Goal: Task Accomplishment & Management: Use online tool/utility

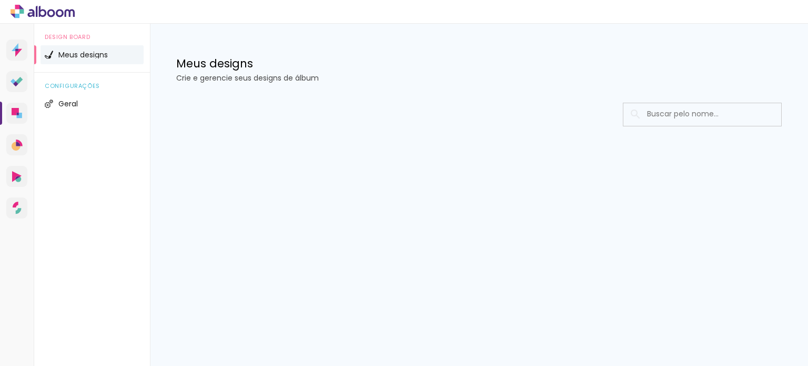
click at [65, 51] on span "Meus designs" at bounding box center [82, 54] width 49 height 7
click at [44, 10] on icon at bounding box center [43, 11] width 8 height 11
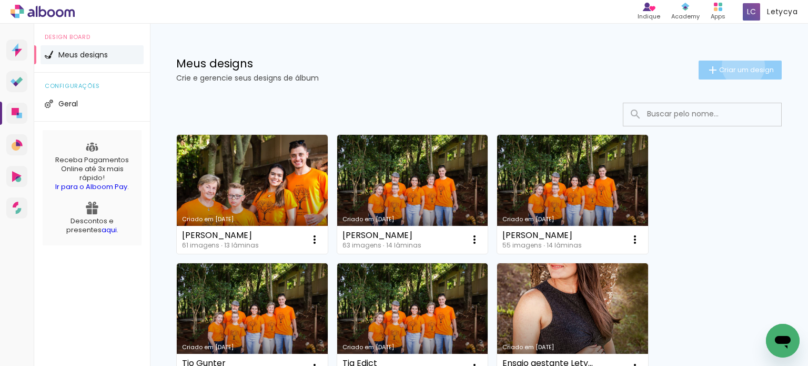
click at [733, 66] on span "Criar um design" at bounding box center [746, 69] width 55 height 7
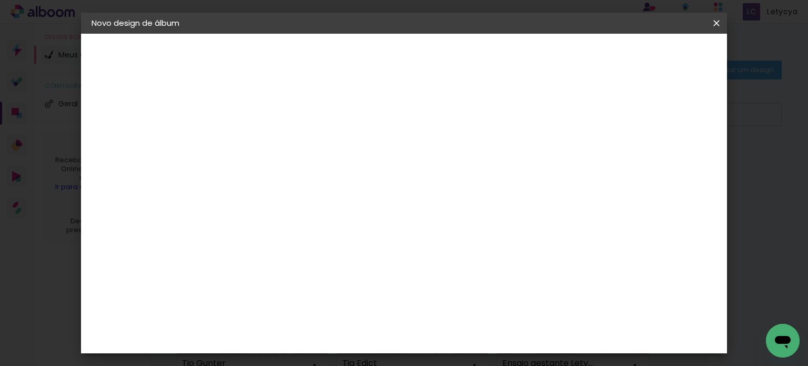
click at [264, 136] on input at bounding box center [264, 141] width 0 height 16
type input "[PERSON_NAME]"
type paper-input "[PERSON_NAME]"
click at [371, 47] on paper-button "Avançar" at bounding box center [346, 56] width 52 height 18
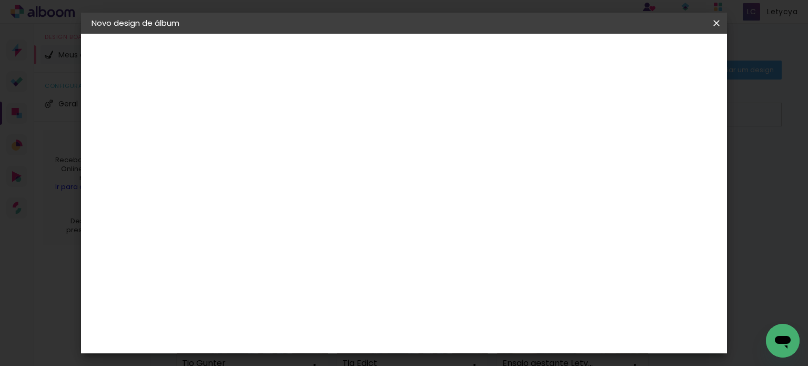
click at [460, 50] on paper-button "Avançar" at bounding box center [435, 56] width 52 height 18
click at [321, 183] on paper-input-container "Linha" at bounding box center [290, 183] width 61 height 27
click at [432, 174] on paper-item "Padrão" at bounding box center [472, 174] width 210 height 21
type input "Padrão"
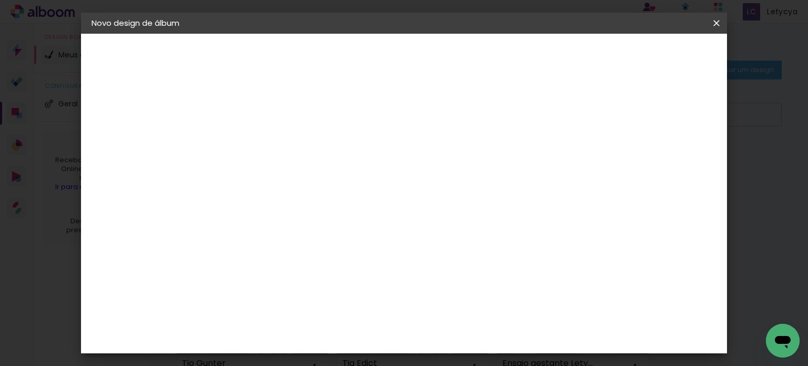
click at [335, 299] on span "30 × 20" at bounding box center [310, 313] width 49 height 28
click at [0, 0] on slot "Avançar" at bounding box center [0, 0] width 0 height 0
click at [651, 53] on span "Iniciar design" at bounding box center [627, 55] width 48 height 7
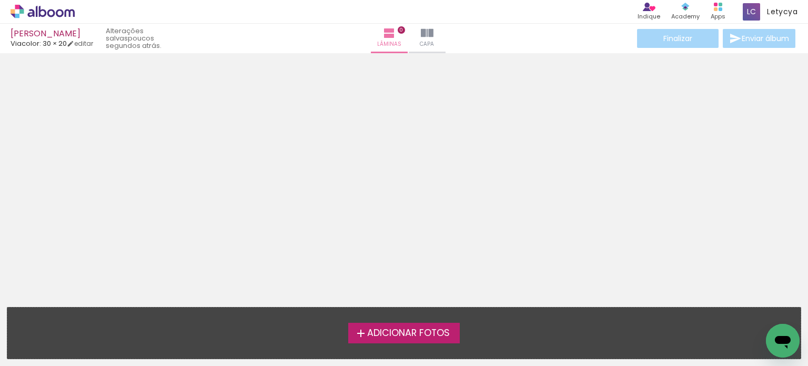
click at [396, 331] on span "Adicionar Fotos" at bounding box center [408, 332] width 83 height 9
click at [0, 0] on input "file" at bounding box center [0, 0] width 0 height 0
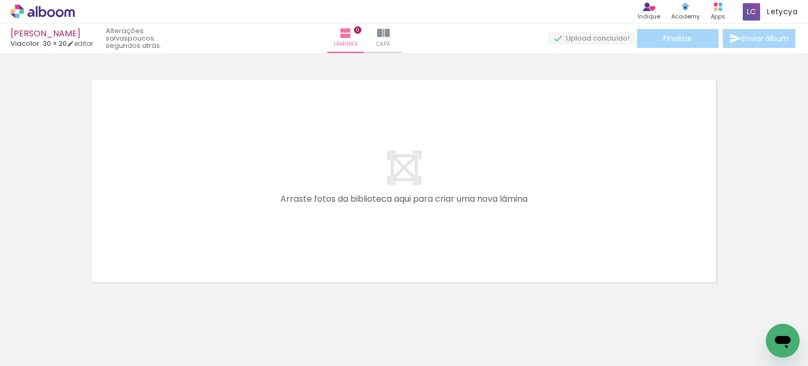
scroll to position [13, 0]
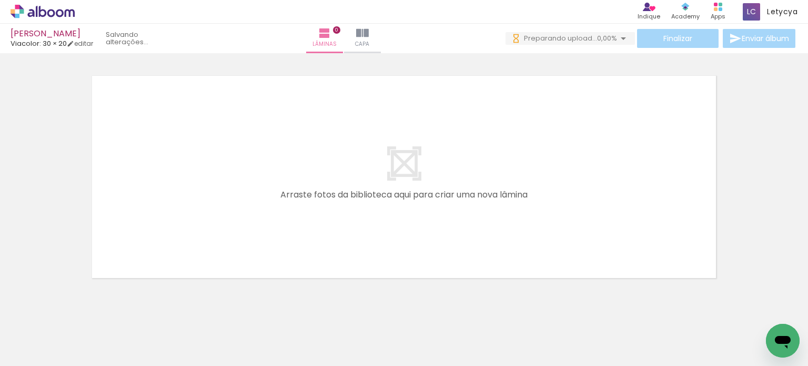
click at [27, 353] on span "Adicionar Fotos" at bounding box center [38, 352] width 32 height 12
click at [0, 0] on input "file" at bounding box center [0, 0] width 0 height 0
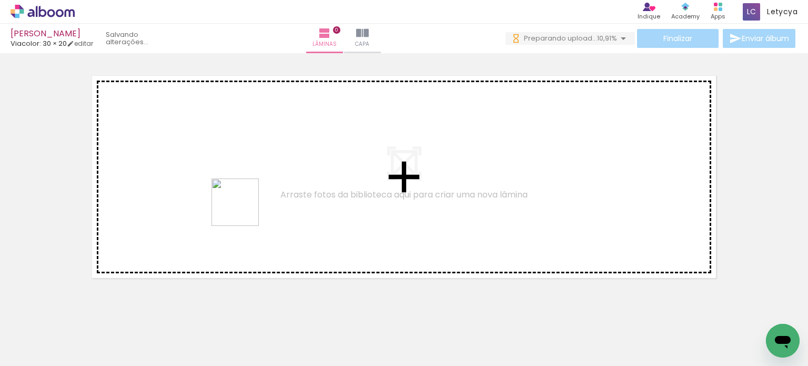
drag, startPoint x: 328, startPoint y: 345, endPoint x: 396, endPoint y: 365, distance: 70.8
click at [219, 170] on quentale-workspace at bounding box center [404, 183] width 808 height 366
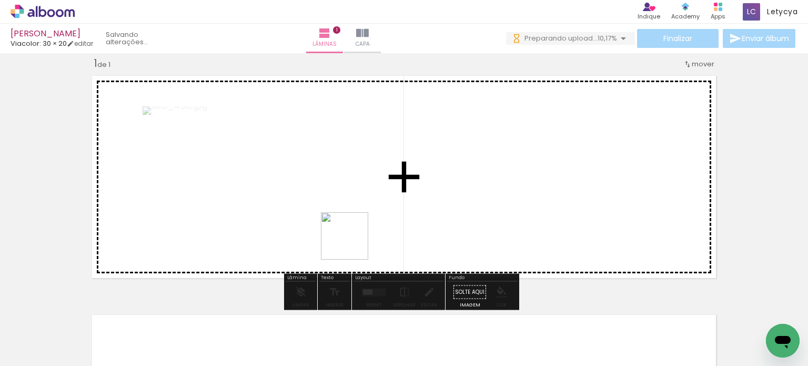
drag, startPoint x: 370, startPoint y: 342, endPoint x: 358, endPoint y: 199, distance: 144.1
click at [358, 199] on quentale-workspace at bounding box center [404, 183] width 808 height 366
drag, startPoint x: 264, startPoint y: 336, endPoint x: 410, endPoint y: 18, distance: 350.3
click at [429, 206] on quentale-workspace at bounding box center [404, 183] width 808 height 366
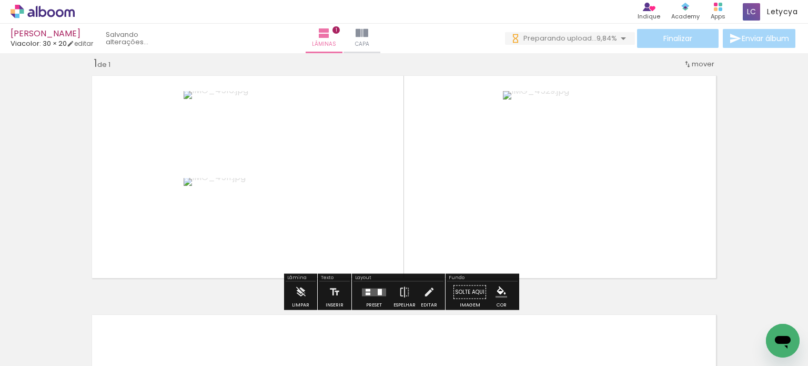
click at [375, 286] on div at bounding box center [374, 291] width 28 height 21
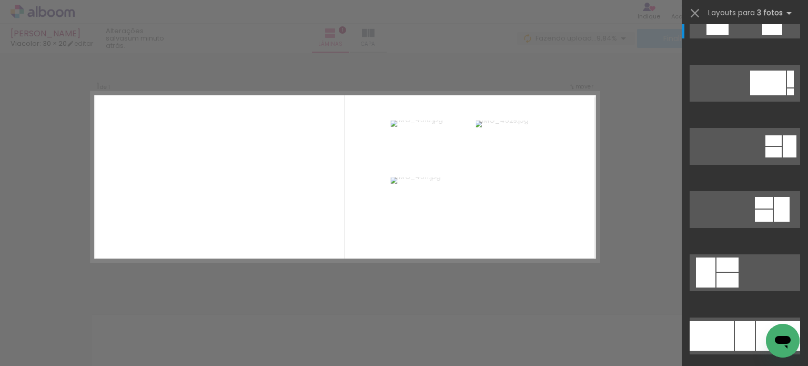
scroll to position [210, 0]
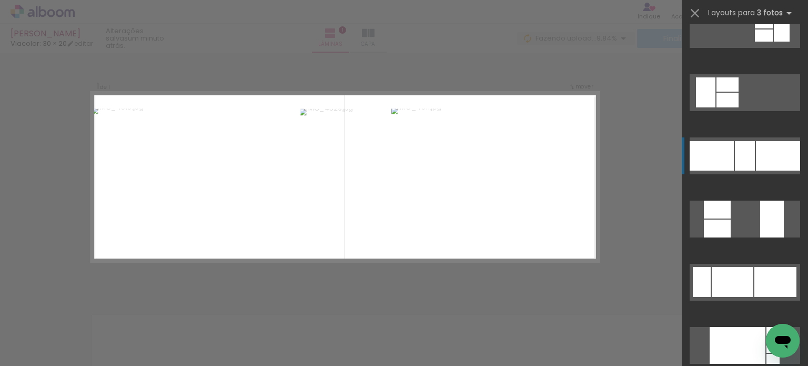
click at [772, 163] on div at bounding box center [778, 155] width 44 height 29
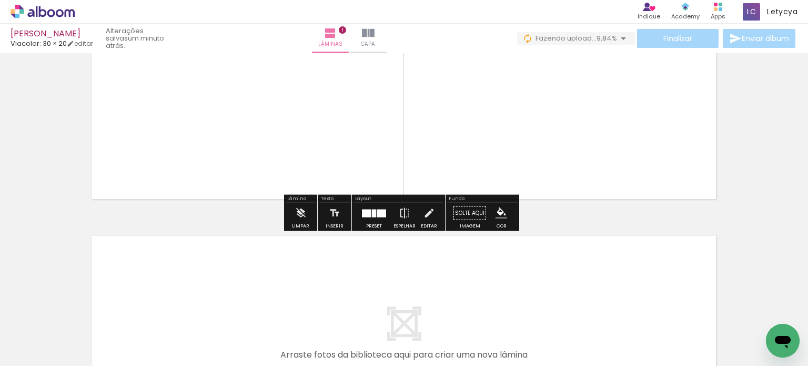
scroll to position [171, 0]
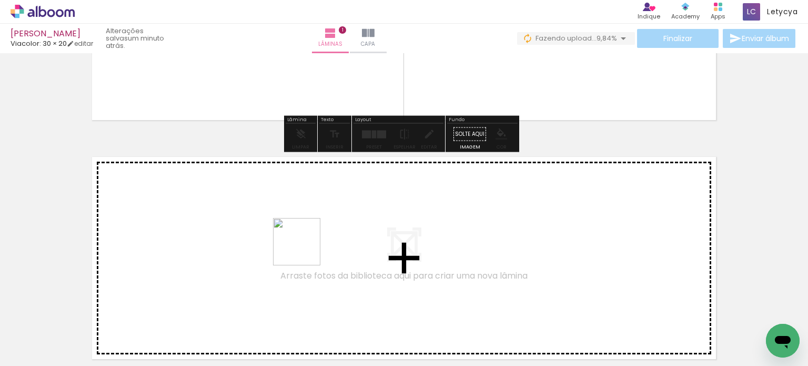
drag, startPoint x: 443, startPoint y: 343, endPoint x: 231, endPoint y: 206, distance: 251.9
click at [231, 206] on quentale-workspace at bounding box center [404, 183] width 808 height 366
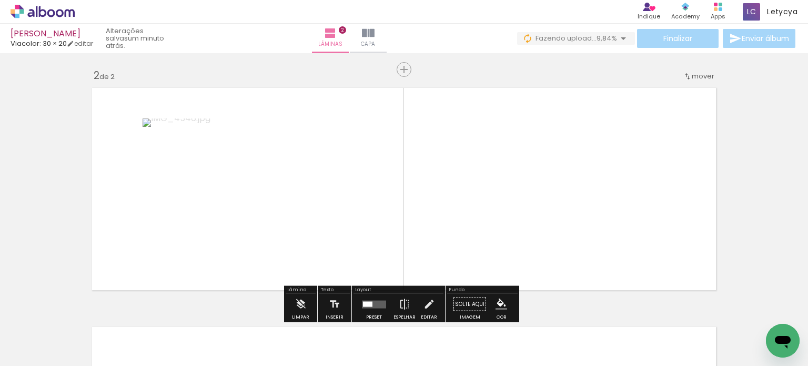
scroll to position [252, 0]
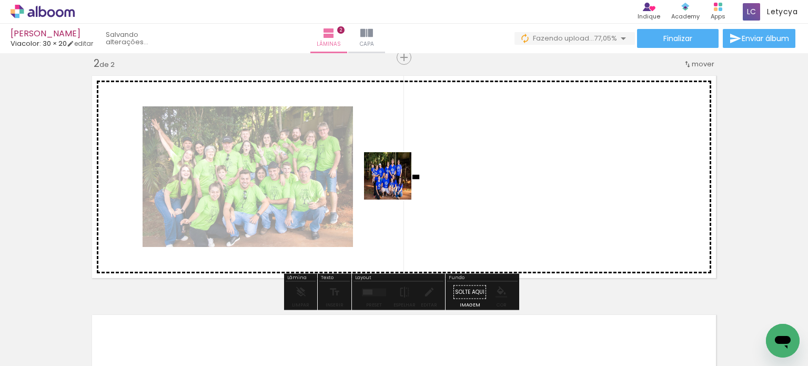
drag, startPoint x: 487, startPoint y: 334, endPoint x: 457, endPoint y: 8, distance: 327.5
click at [396, 181] on quentale-workspace at bounding box center [404, 183] width 808 height 366
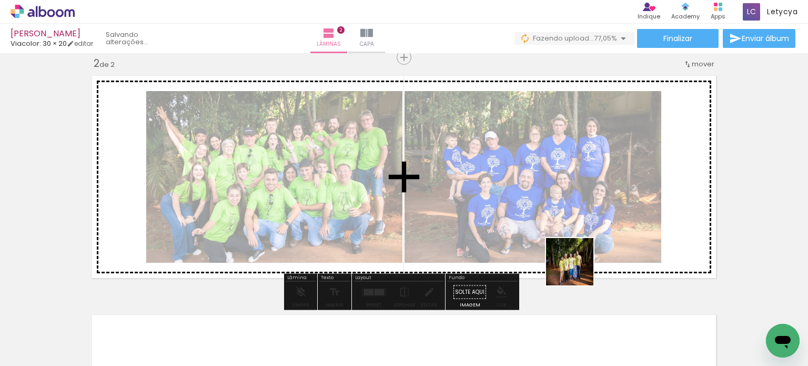
drag, startPoint x: 653, startPoint y: 337, endPoint x: 594, endPoint y: 349, distance: 60.7
click at [556, 244] on quentale-workspace at bounding box center [404, 183] width 808 height 366
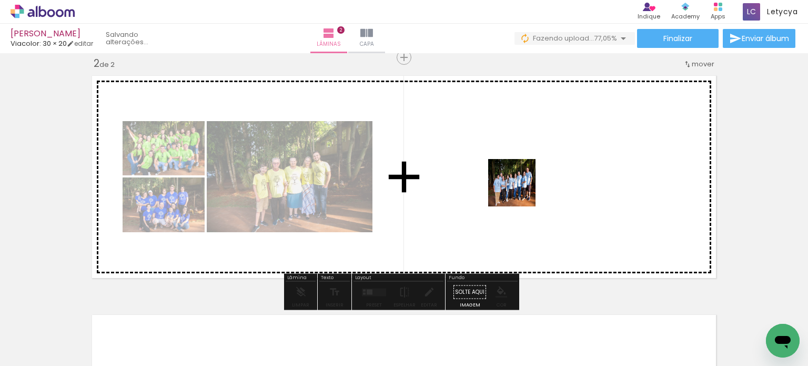
drag, startPoint x: 603, startPoint y: 330, endPoint x: 470, endPoint y: 39, distance: 319.9
click at [519, 188] on quentale-workspace at bounding box center [404, 183] width 808 height 366
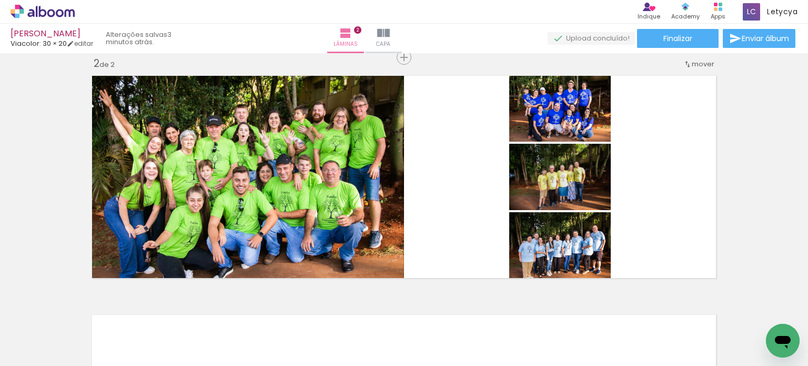
scroll to position [0, 2483]
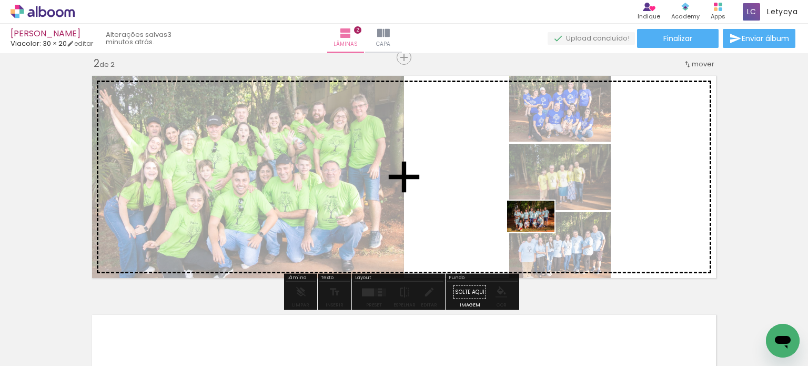
drag, startPoint x: 661, startPoint y: 305, endPoint x: 539, endPoint y: 232, distance: 142.5
click at [539, 232] on quentale-workspace at bounding box center [404, 183] width 808 height 366
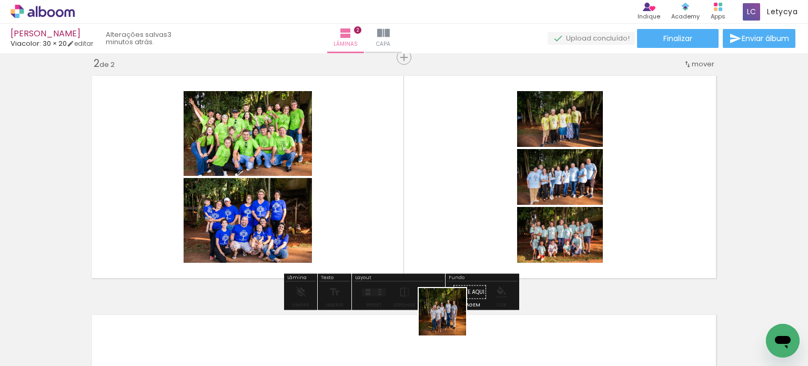
drag, startPoint x: 464, startPoint y: 338, endPoint x: 354, endPoint y: 11, distance: 345.4
click at [404, 225] on quentale-workspace at bounding box center [404, 183] width 808 height 366
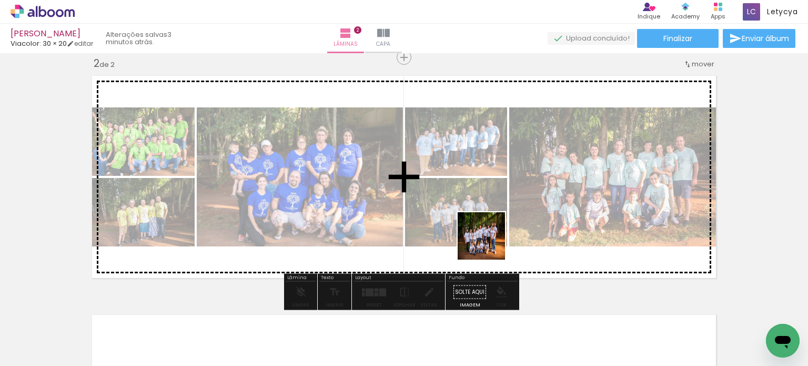
drag, startPoint x: 522, startPoint y: 342, endPoint x: 489, endPoint y: 244, distance: 103.8
click at [489, 244] on quentale-workspace at bounding box center [404, 183] width 808 height 366
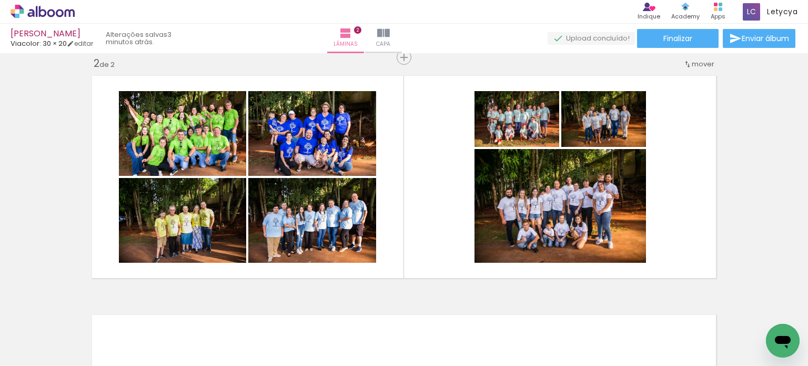
scroll to position [0, 2483]
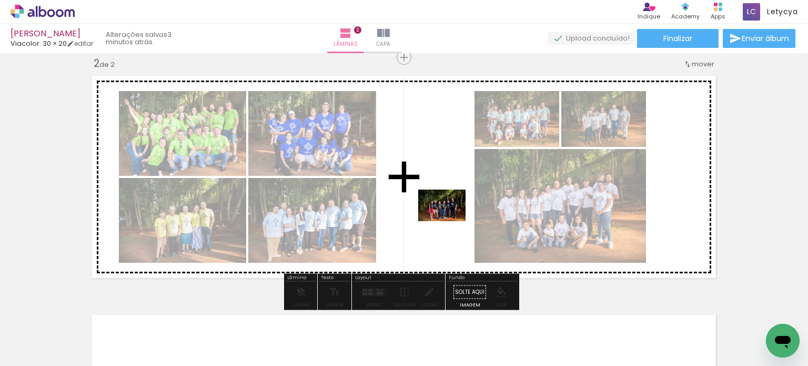
drag, startPoint x: 303, startPoint y: 326, endPoint x: 450, endPoint y: 221, distance: 180.3
click at [450, 221] on quentale-workspace at bounding box center [404, 183] width 808 height 366
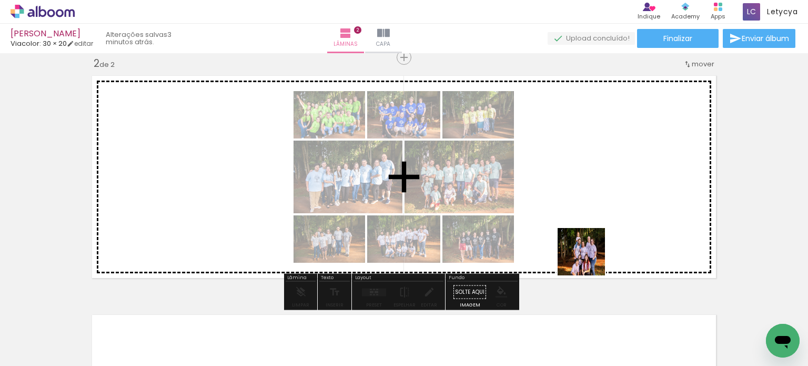
drag, startPoint x: 634, startPoint y: 334, endPoint x: 439, endPoint y: 12, distance: 376.8
click at [588, 255] on quentale-workspace at bounding box center [404, 183] width 808 height 366
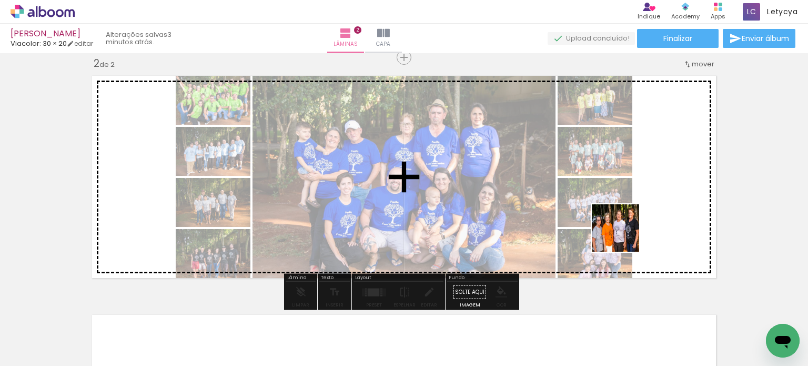
drag, startPoint x: 577, startPoint y: 340, endPoint x: 623, endPoint y: 236, distance: 114.2
click at [623, 236] on quentale-workspace at bounding box center [404, 183] width 808 height 366
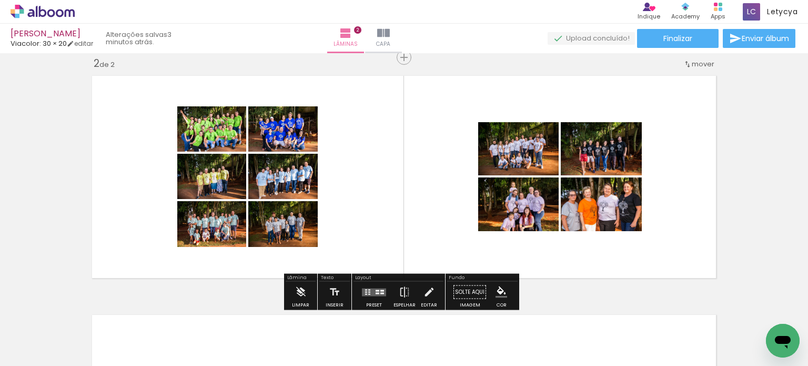
drag, startPoint x: 369, startPoint y: 293, endPoint x: 391, endPoint y: 266, distance: 35.2
click at [368, 292] on quentale-layouter at bounding box center [374, 292] width 24 height 8
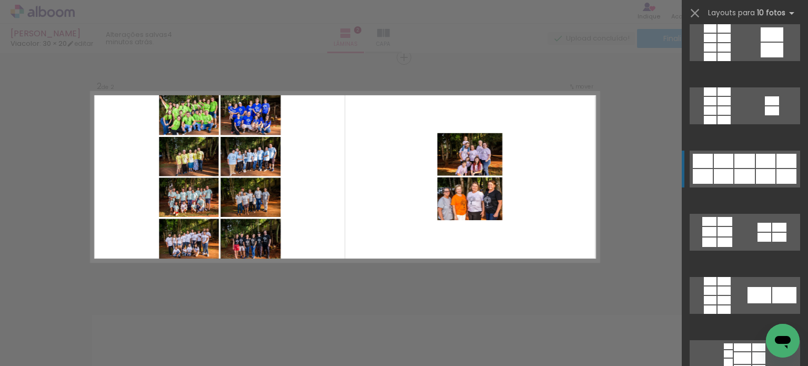
scroll to position [263, 0]
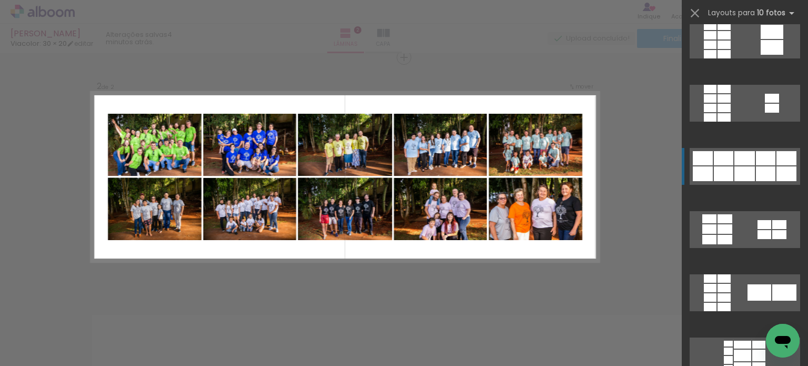
click at [745, 178] on div at bounding box center [744, 173] width 21 height 15
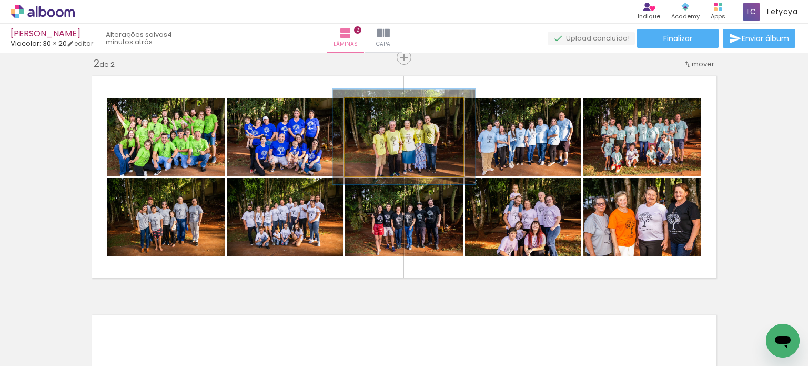
drag, startPoint x: 369, startPoint y: 115, endPoint x: 378, endPoint y: 115, distance: 9.5
type paper-slider "125"
click at [378, 115] on div at bounding box center [377, 108] width 17 height 17
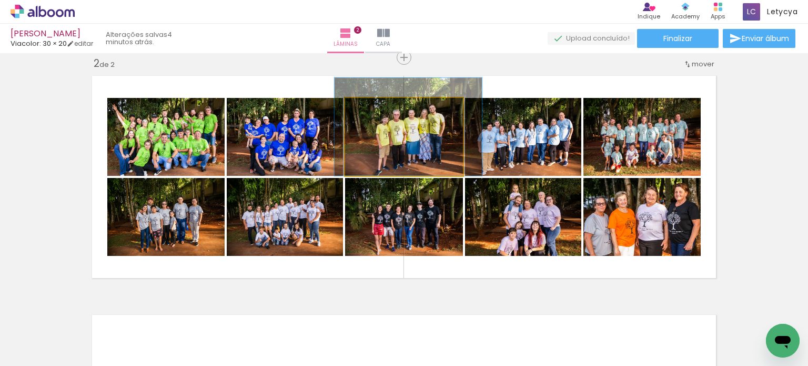
drag, startPoint x: 426, startPoint y: 157, endPoint x: 430, endPoint y: 140, distance: 17.5
drag, startPoint x: 430, startPoint y: 140, endPoint x: 430, endPoint y: 166, distance: 25.8
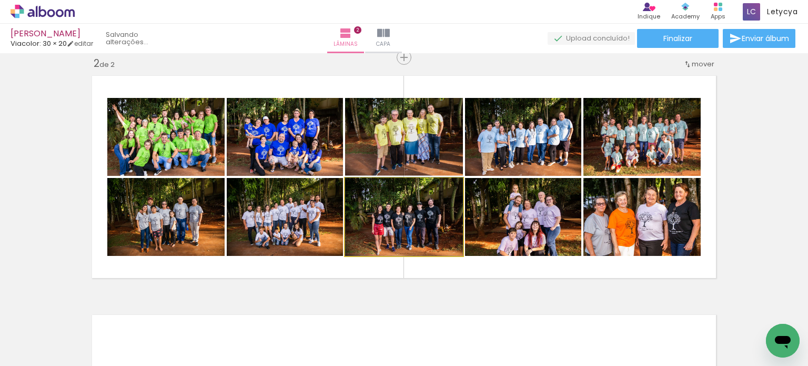
click at [420, 227] on quentale-photo at bounding box center [404, 217] width 118 height 78
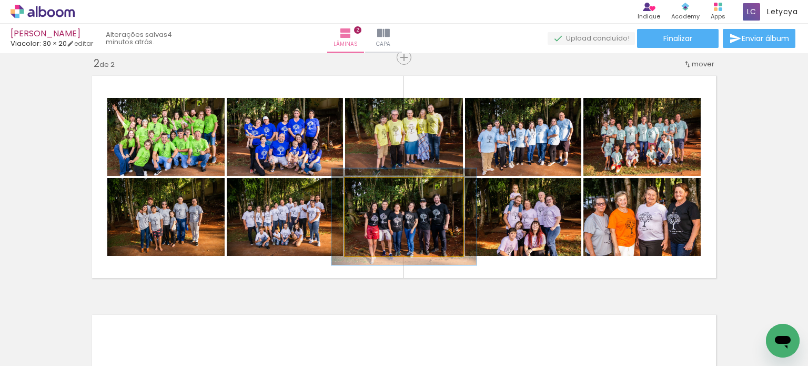
drag, startPoint x: 362, startPoint y: 189, endPoint x: 371, endPoint y: 188, distance: 8.6
type paper-slider "123"
click at [374, 188] on div at bounding box center [378, 188] width 9 height 9
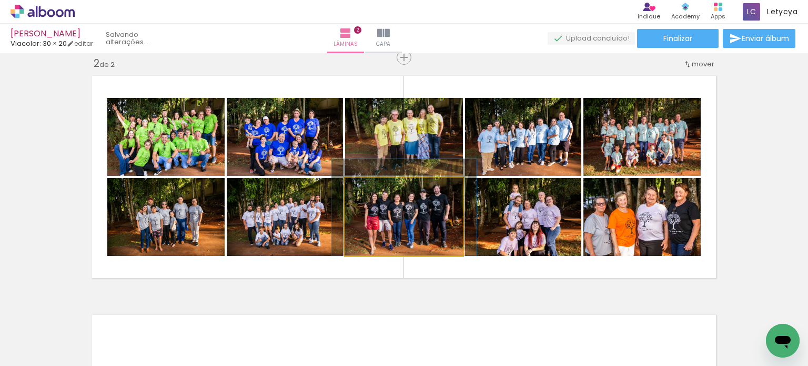
drag, startPoint x: 417, startPoint y: 222, endPoint x: 417, endPoint y: 208, distance: 14.2
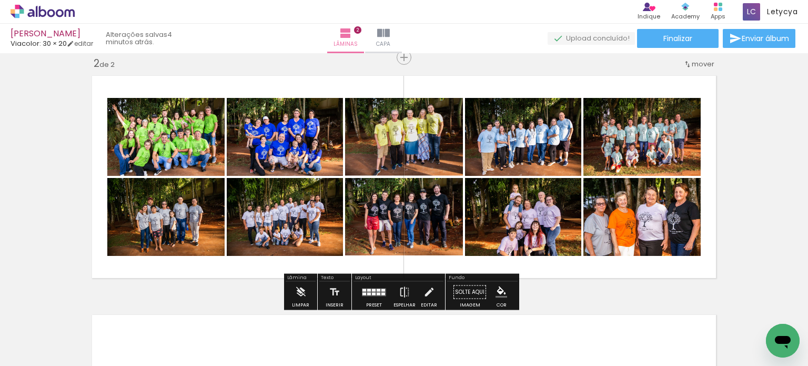
click at [402, 39] on div "Lâminas 2 Capa" at bounding box center [365, 38] width 76 height 29
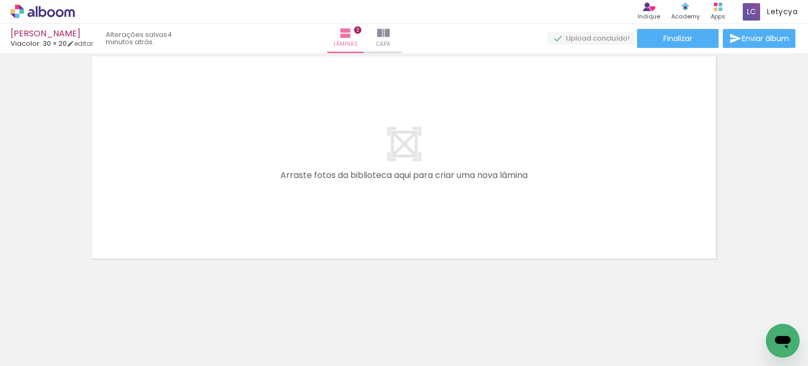
scroll to position [0, 0]
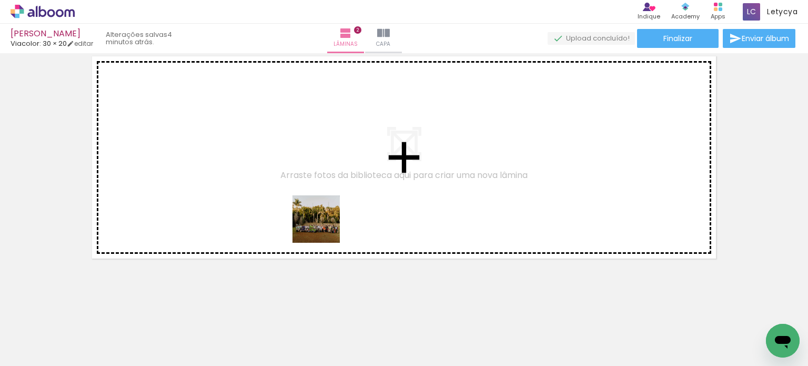
drag, startPoint x: 288, startPoint y: 336, endPoint x: 333, endPoint y: 206, distance: 138.1
click at [333, 206] on quentale-workspace at bounding box center [404, 183] width 808 height 366
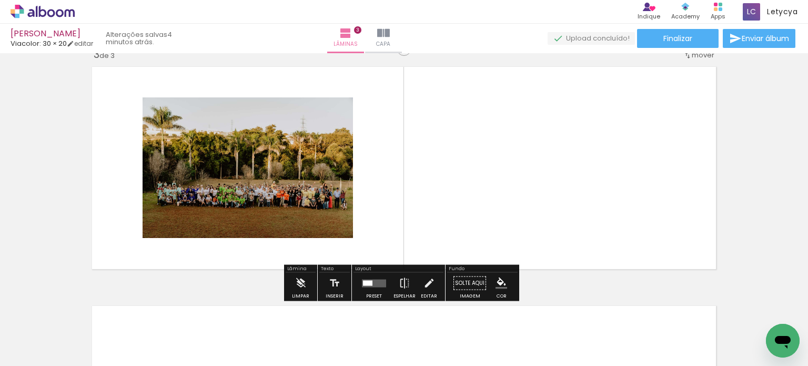
scroll to position [491, 0]
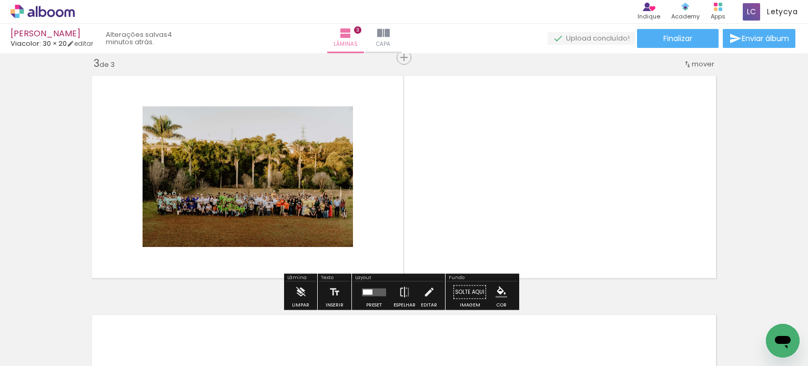
click at [380, 282] on div at bounding box center [374, 291] width 28 height 21
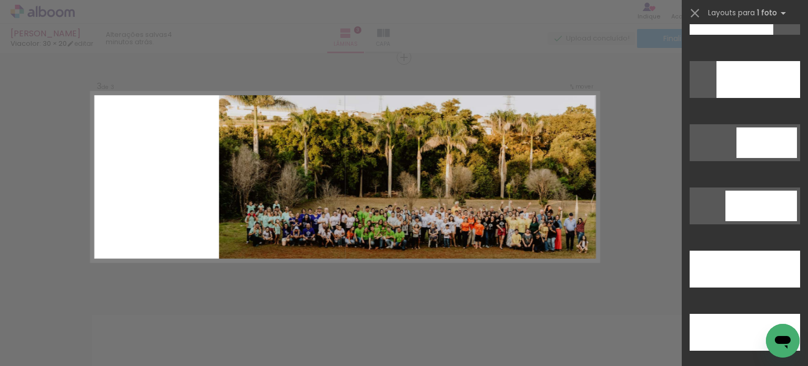
scroll to position [2841, 0]
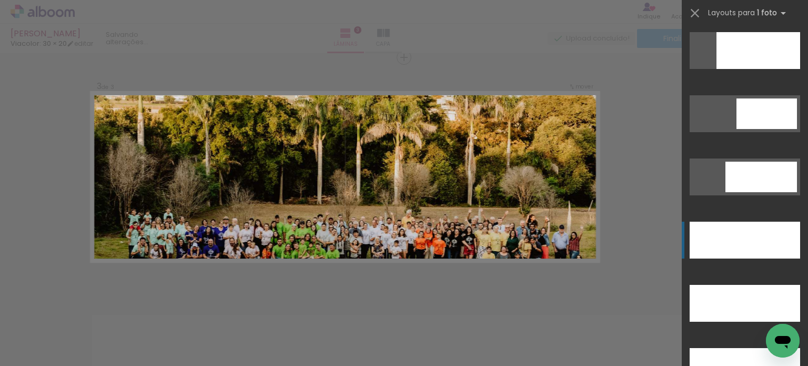
click at [750, 285] on div at bounding box center [745, 303] width 110 height 37
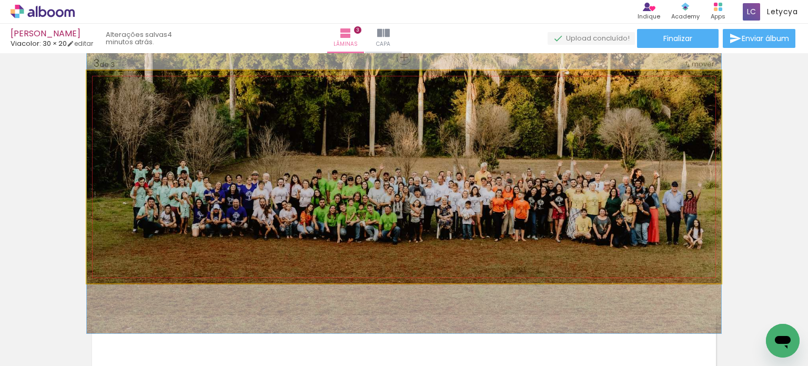
drag, startPoint x: 478, startPoint y: 208, endPoint x: 478, endPoint y: 153, distance: 55.2
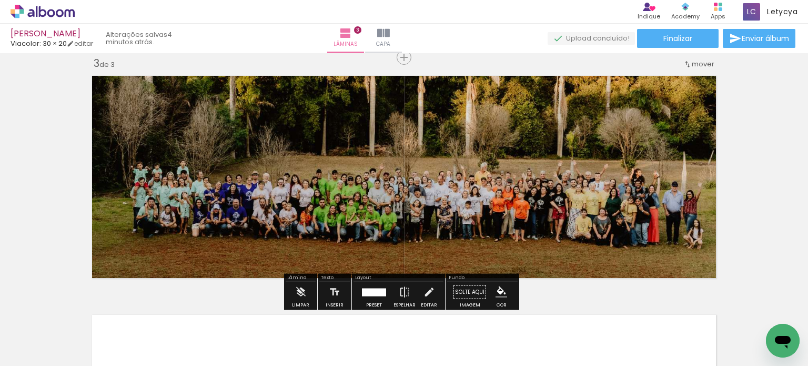
click at [763, 104] on div "Inserir lâmina 1 de 3 Inserir lâmina 2 de 3 Inserir lâmina 3 de 3" at bounding box center [404, 44] width 808 height 956
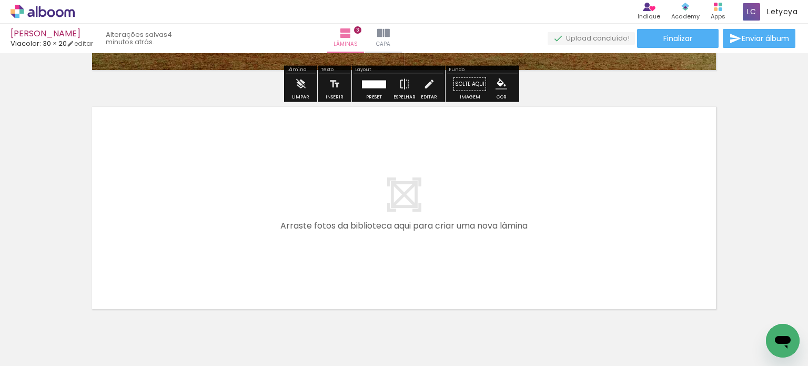
scroll to position [701, 0]
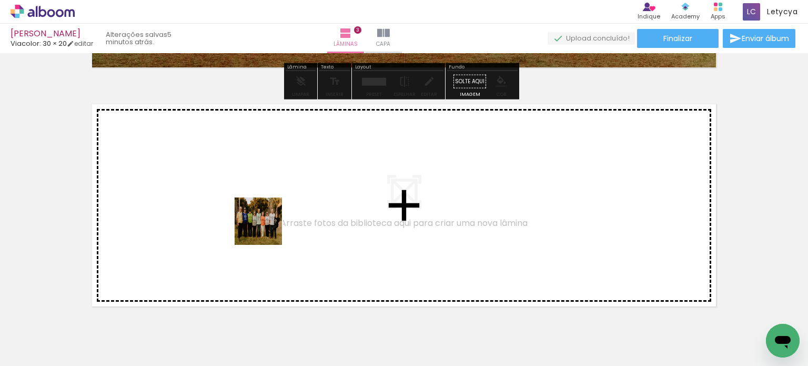
drag, startPoint x: 459, startPoint y: 338, endPoint x: 240, endPoint y: 215, distance: 251.4
click at [240, 215] on quentale-workspace at bounding box center [404, 183] width 808 height 366
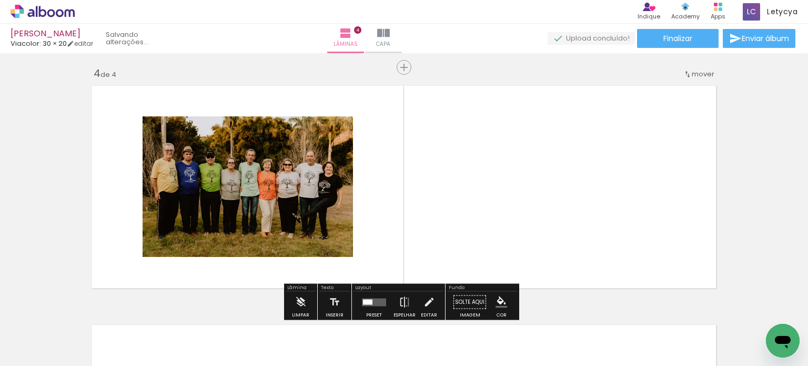
scroll to position [730, 0]
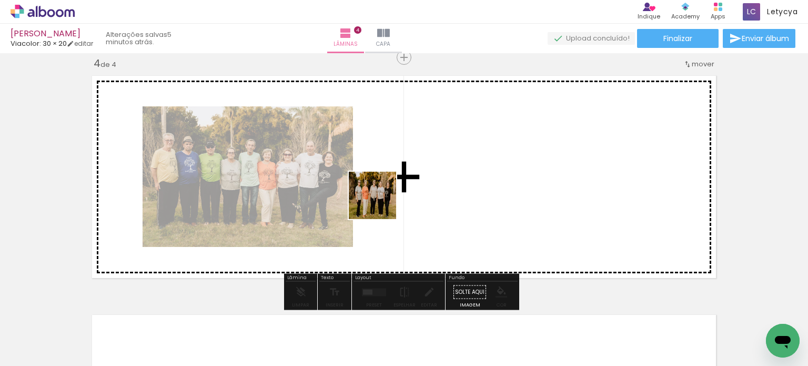
drag, startPoint x: 354, startPoint y: 335, endPoint x: 385, endPoint y: 185, distance: 153.7
click at [385, 185] on quentale-workspace at bounding box center [404, 183] width 808 height 366
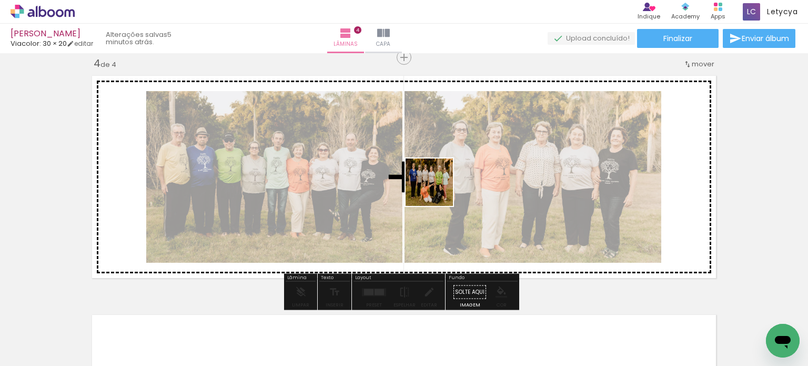
drag, startPoint x: 392, startPoint y: 334, endPoint x: 352, endPoint y: 11, distance: 326.0
click at [437, 189] on quentale-workspace at bounding box center [404, 183] width 808 height 366
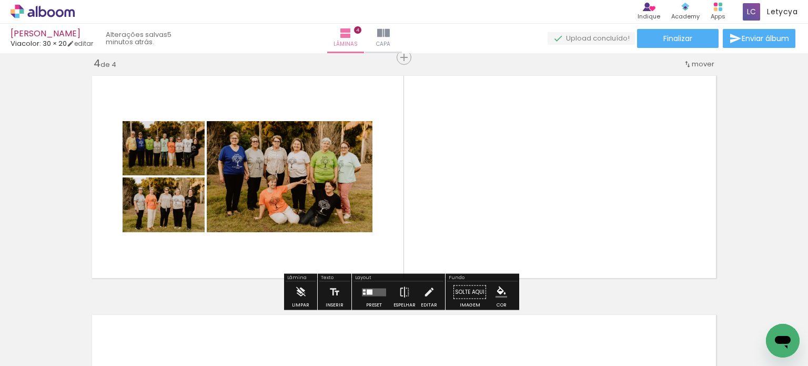
click at [362, 287] on div at bounding box center [374, 291] width 28 height 21
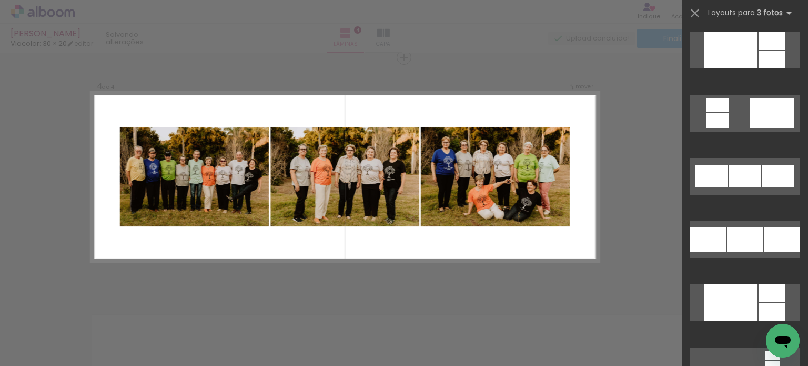
scroll to position [1210, 0]
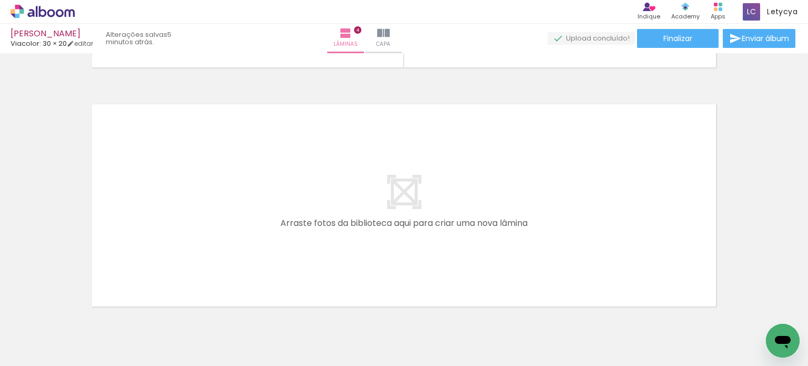
scroll to position [0, 291]
drag, startPoint x: 405, startPoint y: 336, endPoint x: 459, endPoint y: 16, distance: 325.0
click at [244, 198] on quentale-workspace at bounding box center [404, 183] width 808 height 366
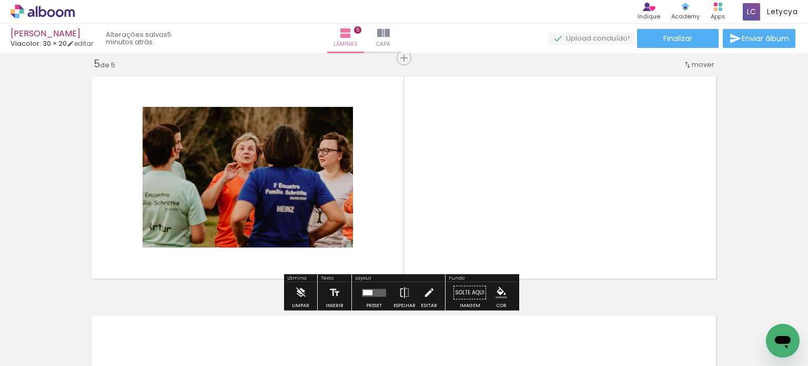
scroll to position [969, 0]
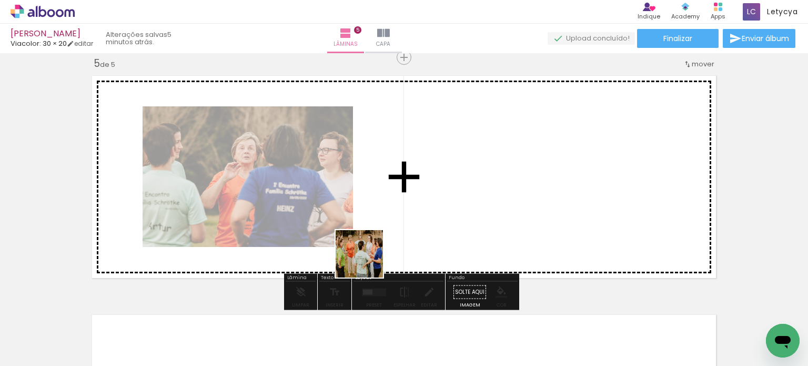
drag, startPoint x: 468, startPoint y: 334, endPoint x: 327, endPoint y: 5, distance: 357.6
click at [366, 259] on quentale-workspace at bounding box center [404, 183] width 808 height 366
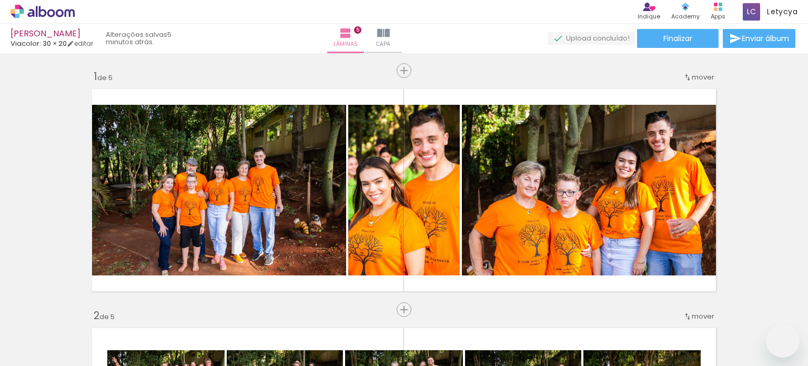
drag, startPoint x: 0, startPoint y: 0, endPoint x: 333, endPoint y: 225, distance: 401.3
click at [337, 231] on quentale-workspace at bounding box center [404, 183] width 808 height 366
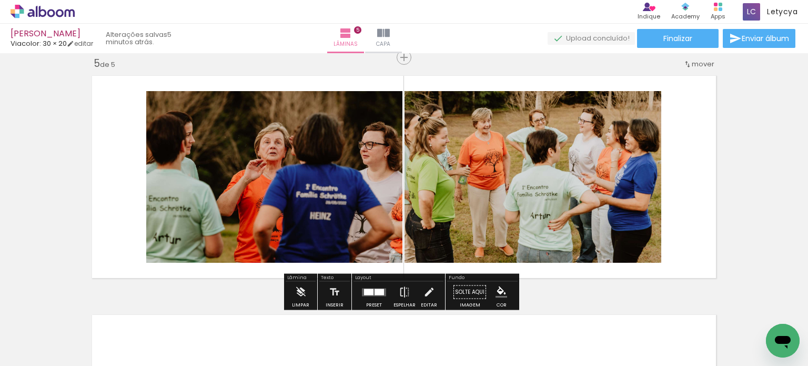
scroll to position [0, 291]
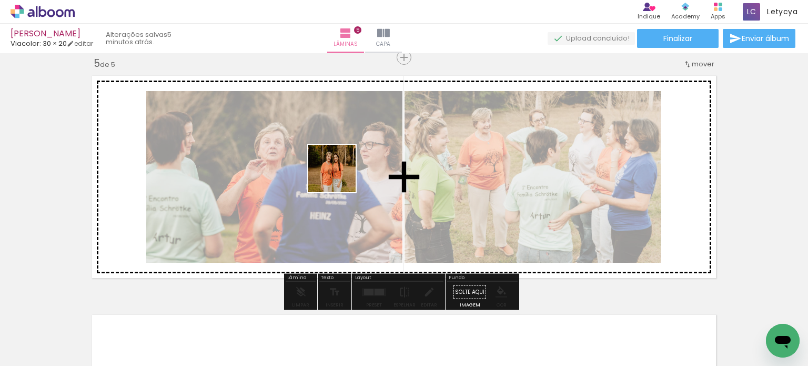
drag, startPoint x: 328, startPoint y: 230, endPoint x: 340, endPoint y: 174, distance: 57.1
click at [340, 174] on quentale-workspace at bounding box center [404, 183] width 808 height 366
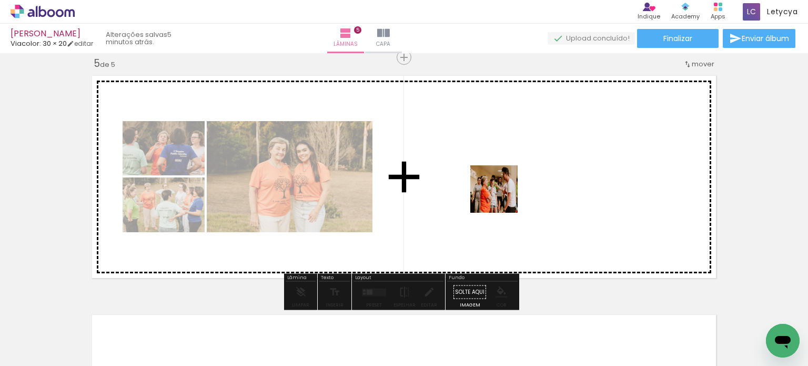
drag, startPoint x: 528, startPoint y: 340, endPoint x: 459, endPoint y: 5, distance: 342.1
click at [501, 195] on quentale-workspace at bounding box center [404, 183] width 808 height 366
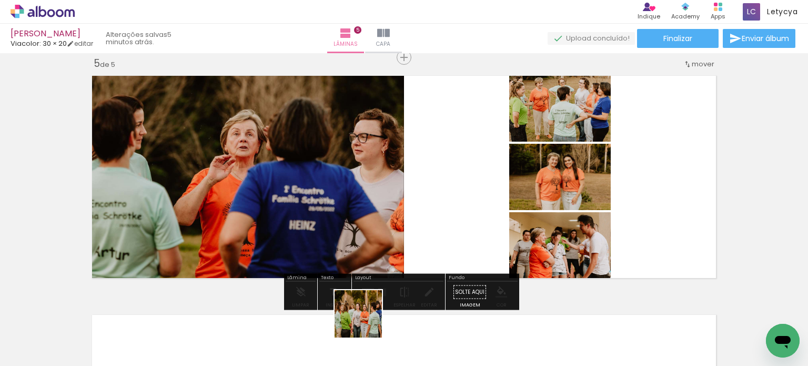
drag, startPoint x: 354, startPoint y: 344, endPoint x: 497, endPoint y: 2, distance: 371.2
click at [482, 196] on quentale-workspace at bounding box center [404, 183] width 808 height 366
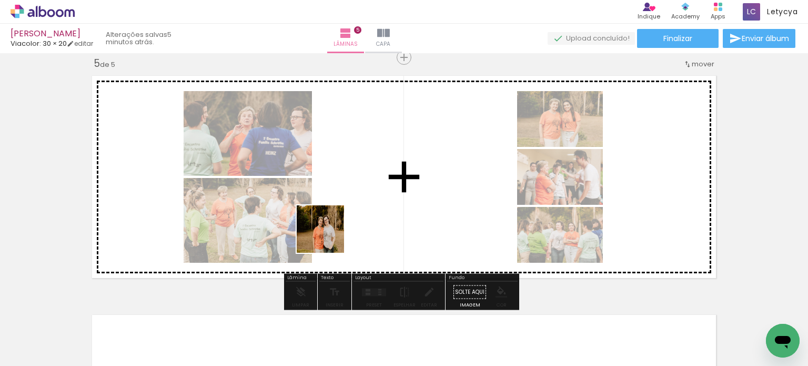
drag, startPoint x: 328, startPoint y: 237, endPoint x: 369, endPoint y: 206, distance: 50.7
click at [369, 206] on quentale-workspace at bounding box center [404, 183] width 808 height 366
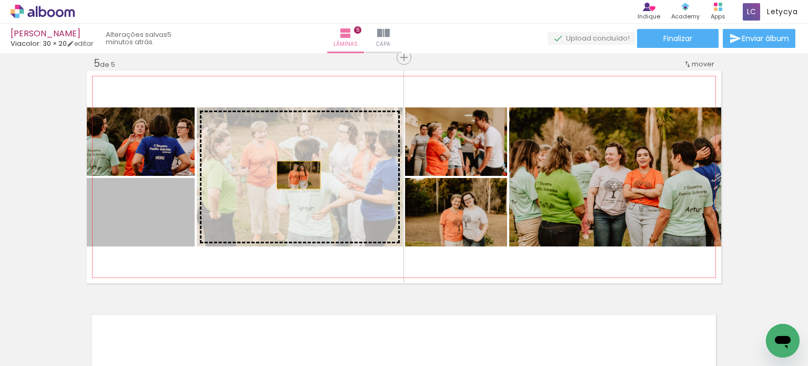
drag, startPoint x: 163, startPoint y: 223, endPoint x: 295, endPoint y: 175, distance: 140.0
click at [0, 0] on slot at bounding box center [0, 0] width 0 height 0
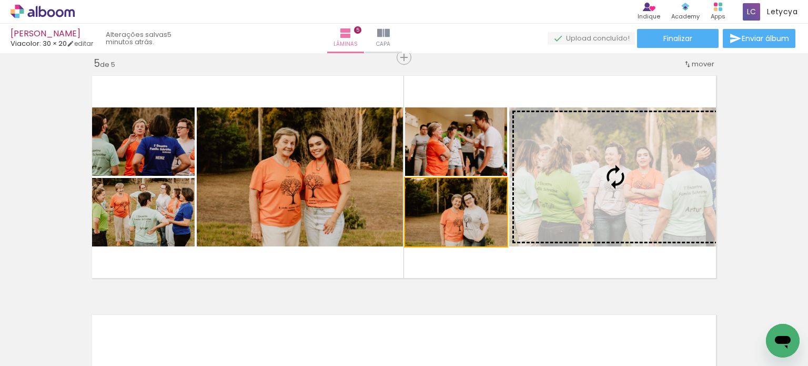
drag, startPoint x: 523, startPoint y: 217, endPoint x: 548, endPoint y: 209, distance: 25.8
click at [0, 0] on slot at bounding box center [0, 0] width 0 height 0
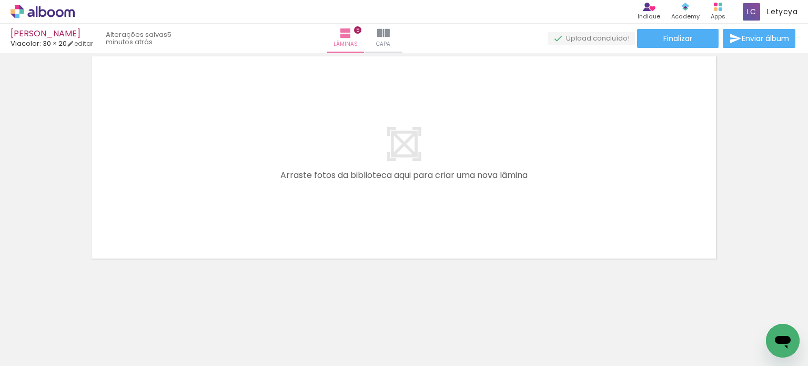
scroll to position [0, 0]
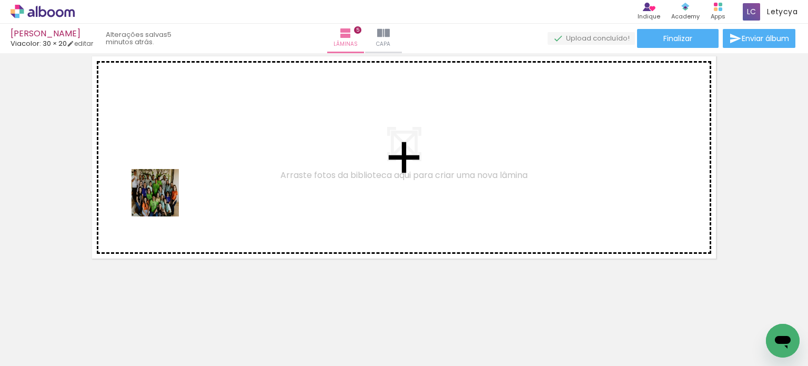
drag, startPoint x: 221, startPoint y: 336, endPoint x: 163, endPoint y: 200, distance: 147.6
click at [163, 200] on quentale-workspace at bounding box center [404, 183] width 808 height 366
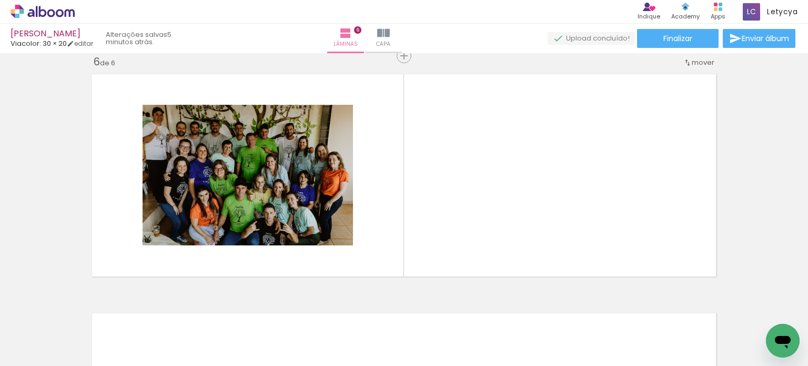
scroll to position [1207, 0]
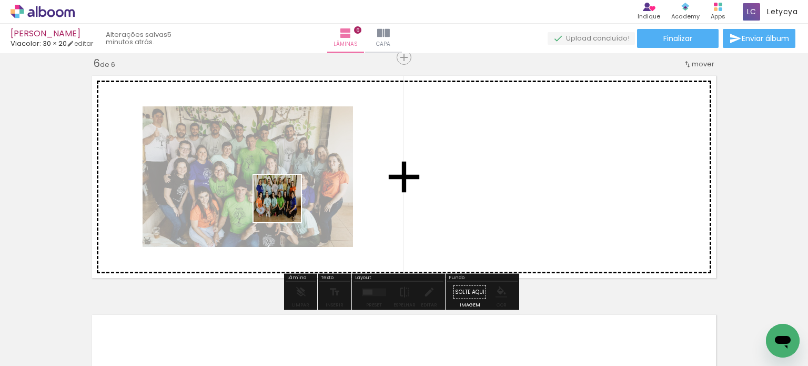
drag, startPoint x: 111, startPoint y: 334, endPoint x: 205, endPoint y: 304, distance: 98.3
click at [290, 192] on quentale-workspace at bounding box center [404, 183] width 808 height 366
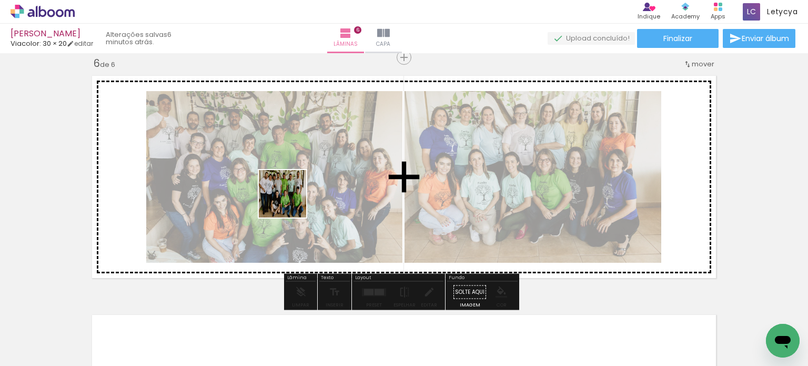
drag, startPoint x: 164, startPoint y: 334, endPoint x: 355, endPoint y: 280, distance: 198.2
click at [321, 162] on quentale-workspace at bounding box center [404, 183] width 808 height 366
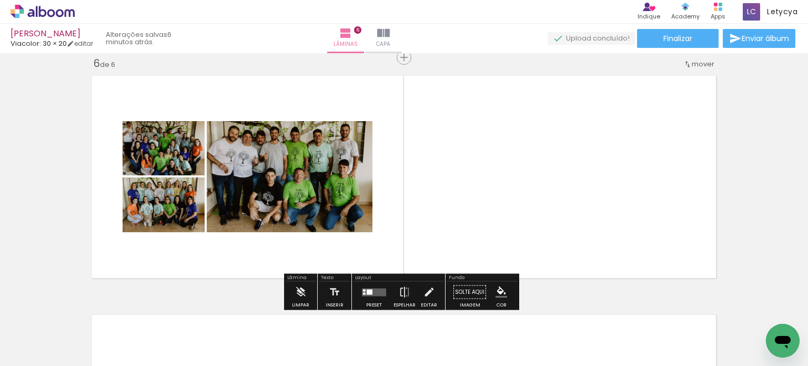
click at [364, 284] on div at bounding box center [374, 291] width 28 height 21
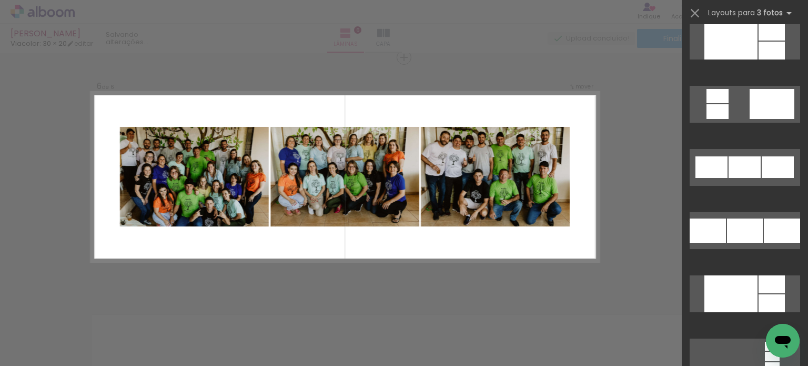
scroll to position [1210, 0]
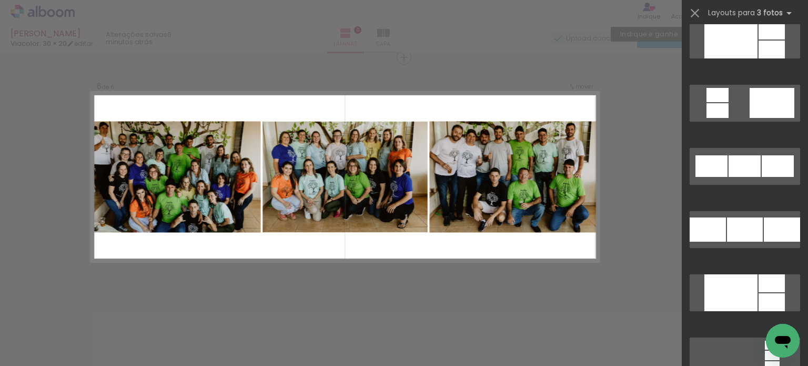
drag, startPoint x: 762, startPoint y: 233, endPoint x: 636, endPoint y: 15, distance: 251.8
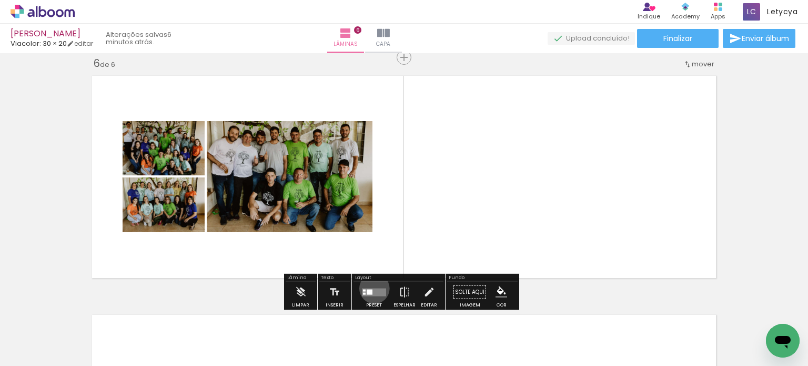
click at [372, 288] on quentale-layouter at bounding box center [374, 292] width 24 height 8
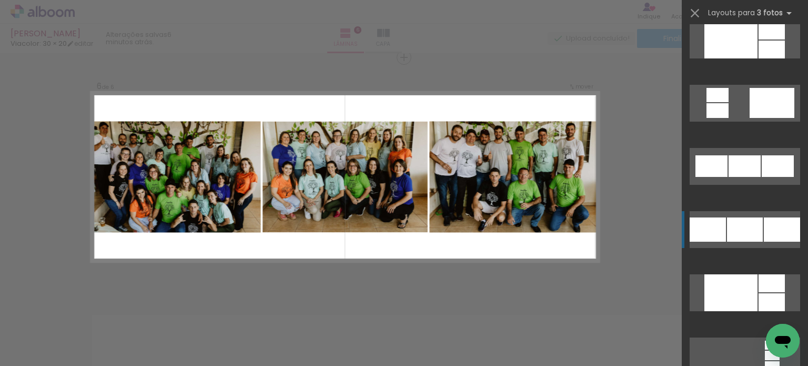
click at [764, 237] on div at bounding box center [782, 229] width 36 height 24
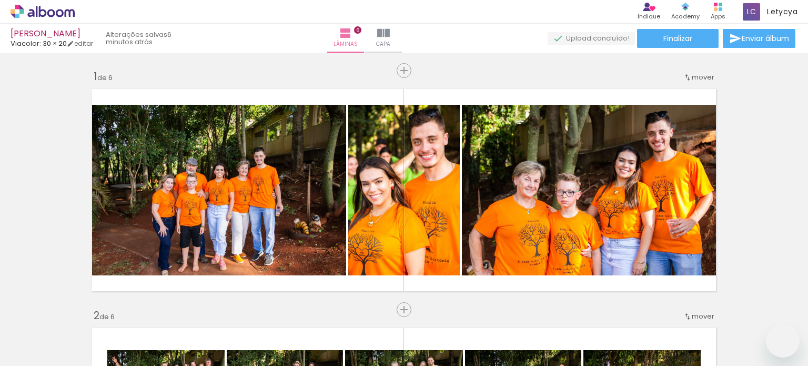
click at [0, 0] on slot at bounding box center [0, 0] width 0 height 0
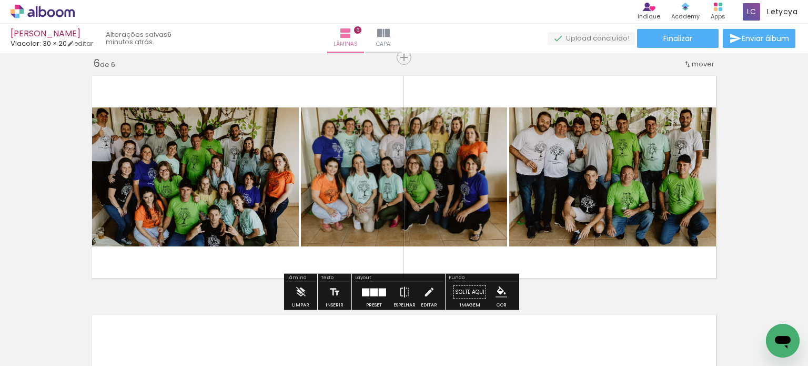
scroll to position [1210, 0]
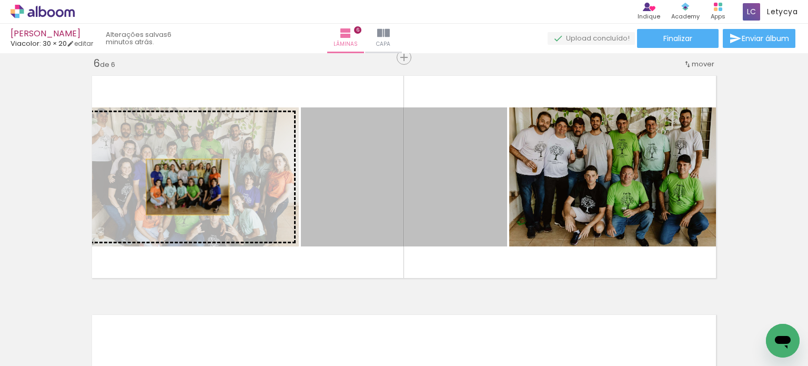
drag, startPoint x: 362, startPoint y: 185, endPoint x: 183, endPoint y: 187, distance: 178.9
click at [0, 0] on slot at bounding box center [0, 0] width 0 height 0
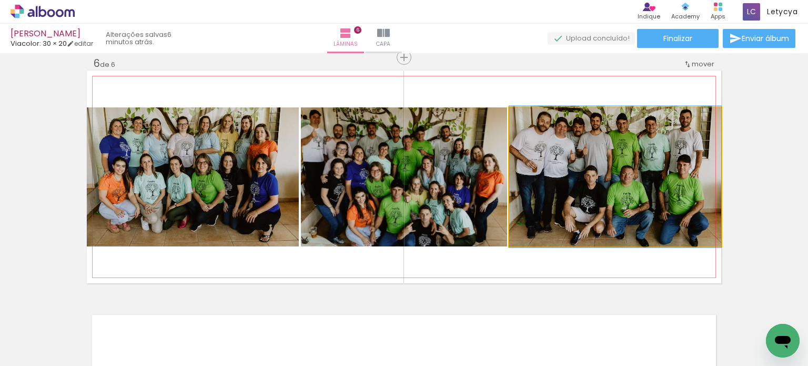
drag, startPoint x: 598, startPoint y: 193, endPoint x: 370, endPoint y: 190, distance: 227.8
click at [0, 0] on slot at bounding box center [0, 0] width 0 height 0
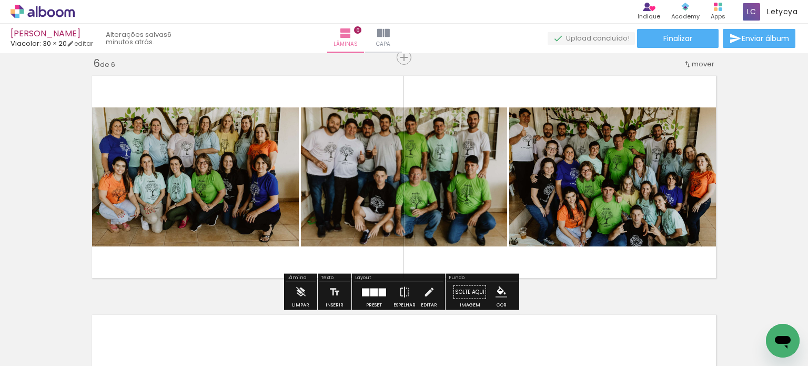
click at [36, 333] on input "Todas as fotos" at bounding box center [29, 333] width 40 height 9
click at [0, 0] on slot "Não utilizadas" at bounding box center [0, 0] width 0 height 0
type input "Não utilizadas"
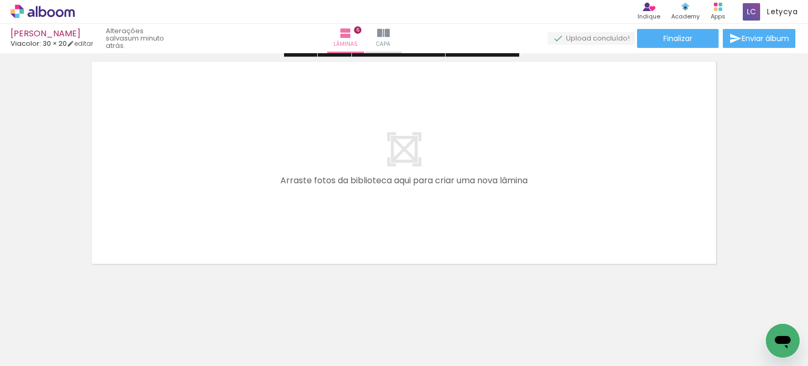
scroll to position [1466, 0]
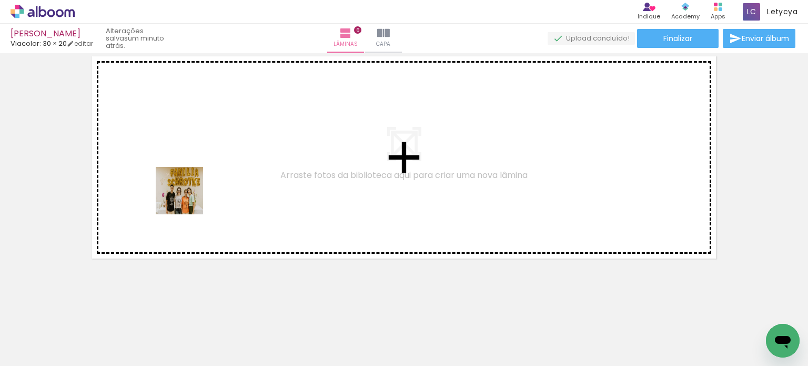
drag, startPoint x: 285, startPoint y: 345, endPoint x: 238, endPoint y: 348, distance: 47.5
click at [187, 197] on quentale-workspace at bounding box center [404, 183] width 808 height 366
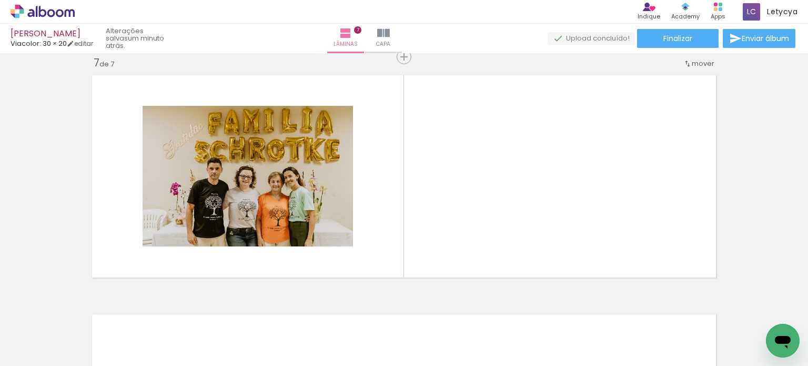
scroll to position [1446, 0]
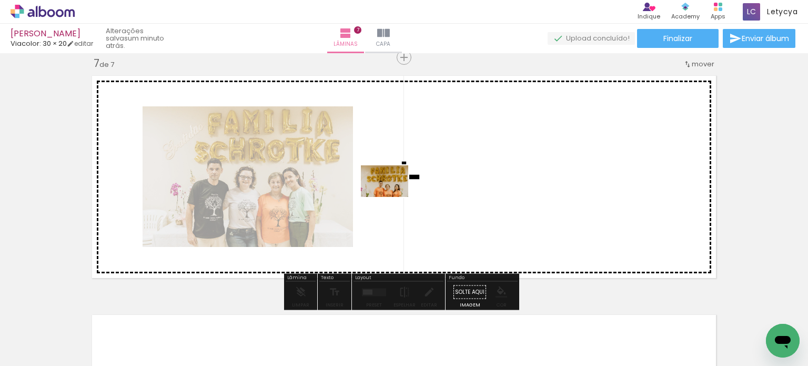
drag, startPoint x: 231, startPoint y: 337, endPoint x: 392, endPoint y: 197, distance: 214.1
click at [392, 197] on quentale-workspace at bounding box center [404, 183] width 808 height 366
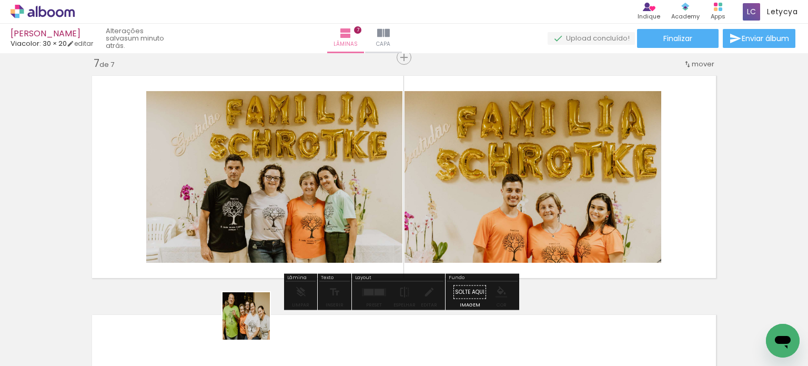
drag, startPoint x: 241, startPoint y: 336, endPoint x: 362, endPoint y: 263, distance: 141.7
click at [373, 239] on quentale-workspace at bounding box center [404, 183] width 808 height 366
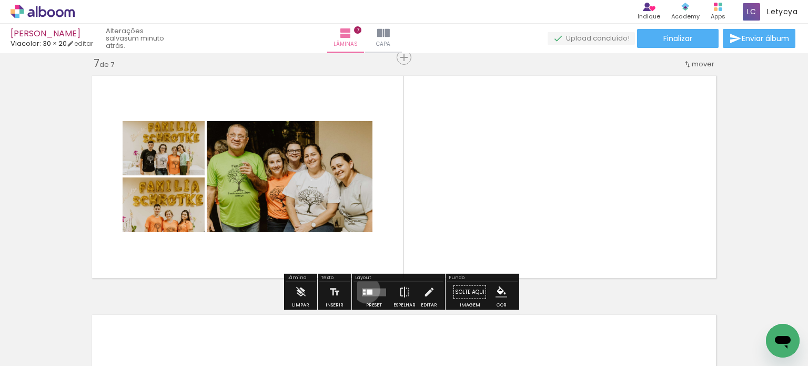
click at [367, 289] on div at bounding box center [370, 291] width 6 height 5
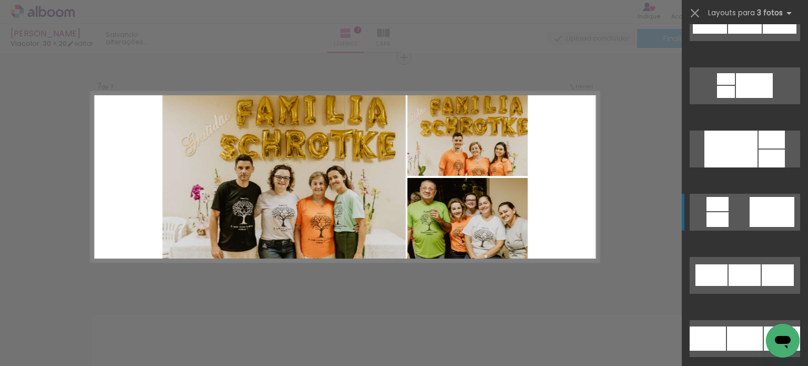
scroll to position [1105, 0]
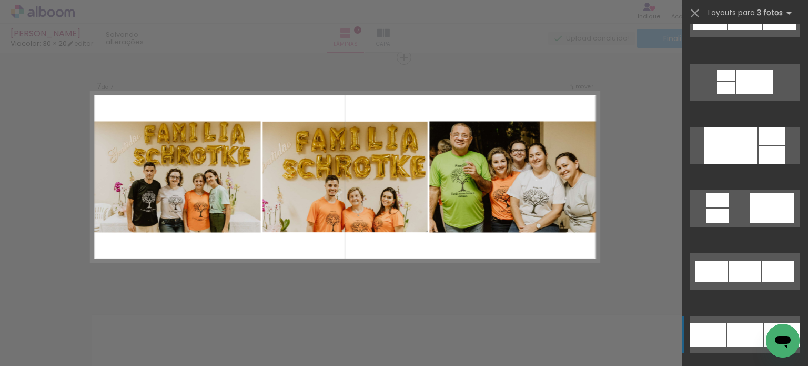
click at [728, 30] on div at bounding box center [745, 18] width 34 height 23
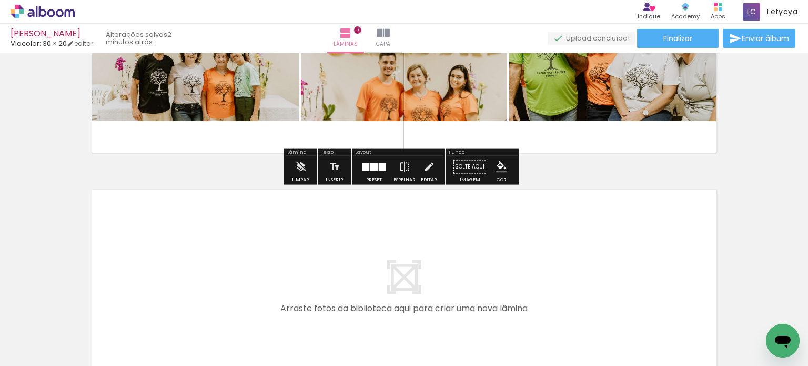
scroll to position [1604, 0]
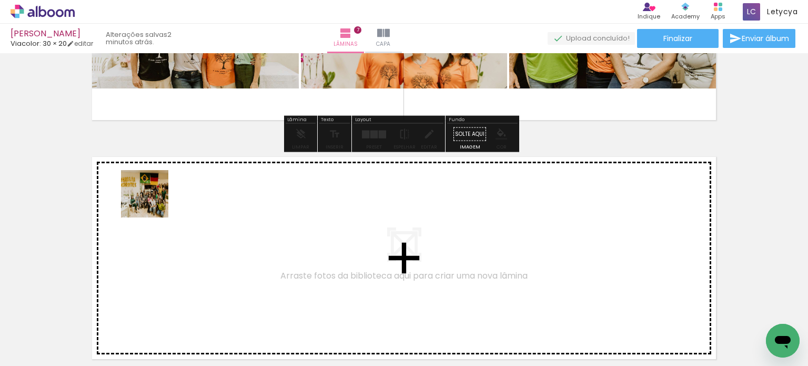
drag, startPoint x: 153, startPoint y: 202, endPoint x: 170, endPoint y: 311, distance: 111.4
click at [175, 179] on quentale-workspace at bounding box center [404, 183] width 808 height 366
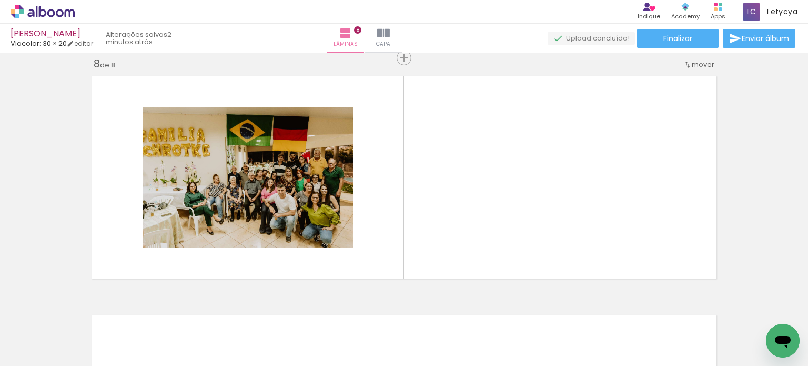
scroll to position [1685, 0]
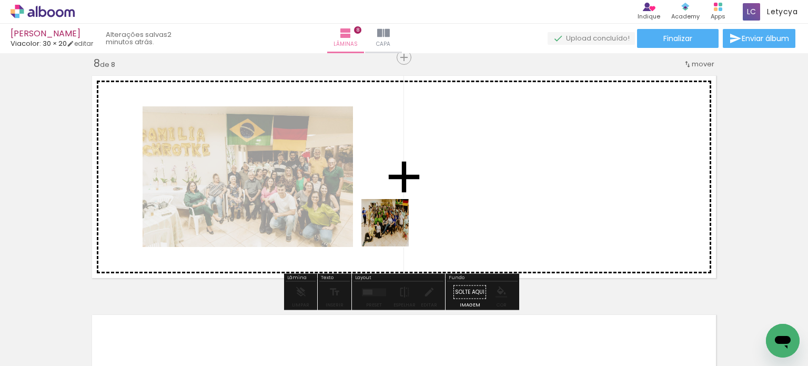
drag, startPoint x: 115, startPoint y: 336, endPoint x: 405, endPoint y: 223, distance: 310.7
click at [405, 223] on quentale-workspace at bounding box center [404, 183] width 808 height 366
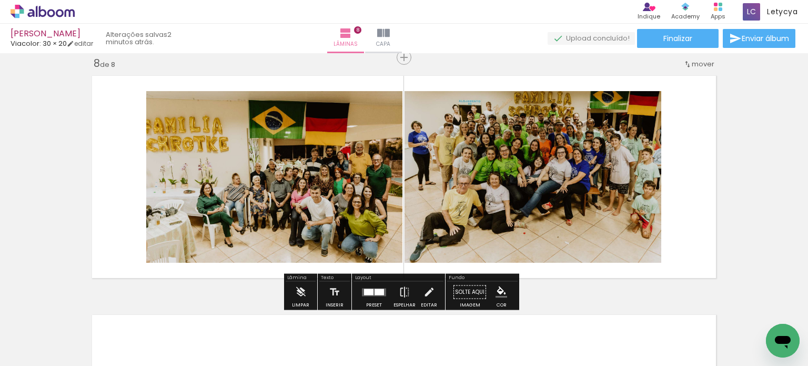
click at [371, 295] on quentale-layouter at bounding box center [374, 292] width 24 height 8
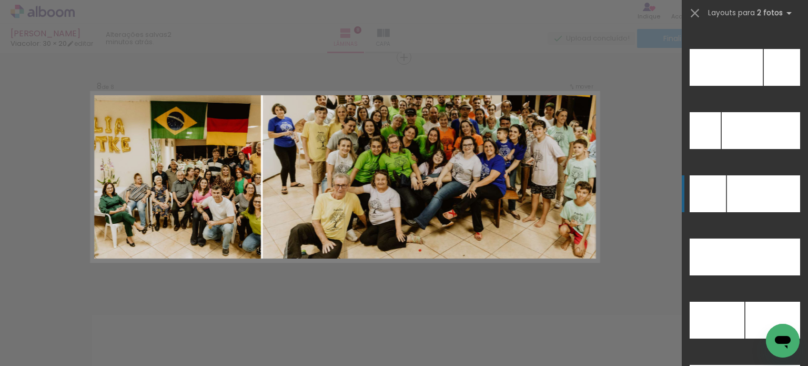
scroll to position [4840, 0]
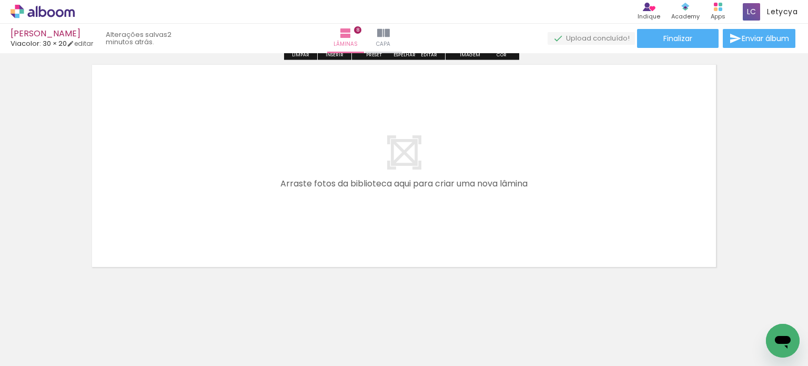
scroll to position [1943, 0]
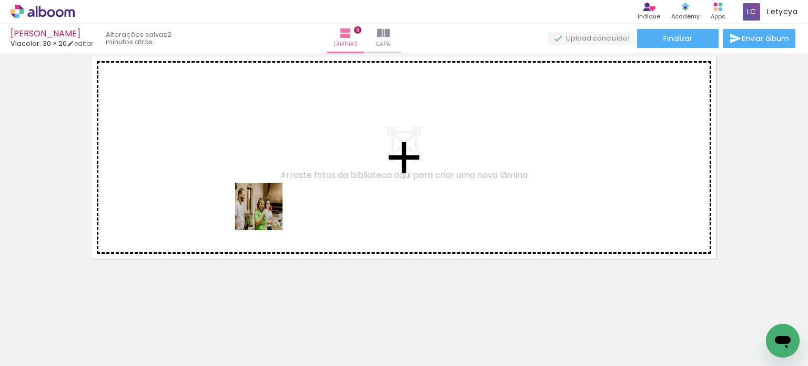
drag, startPoint x: 347, startPoint y: 330, endPoint x: 230, endPoint y: 172, distance: 196.3
click at [230, 172] on quentale-workspace at bounding box center [404, 183] width 808 height 366
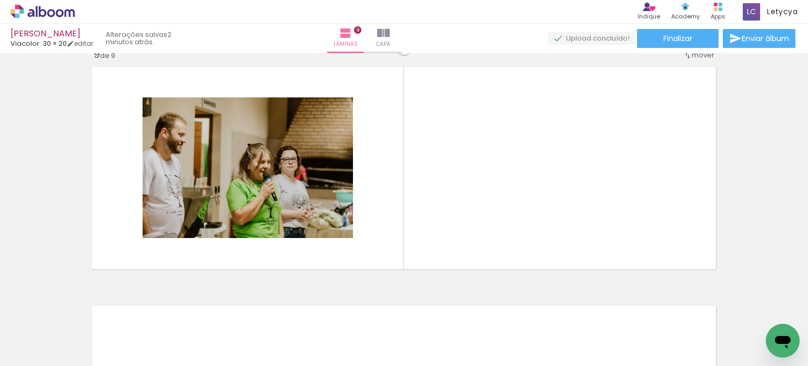
scroll to position [1924, 0]
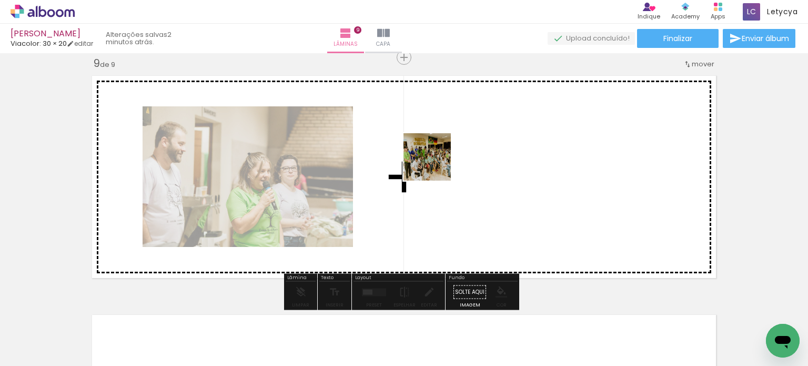
drag, startPoint x: 458, startPoint y: 338, endPoint x: 435, endPoint y: 165, distance: 175.2
click at [435, 165] on quentale-workspace at bounding box center [404, 183] width 808 height 366
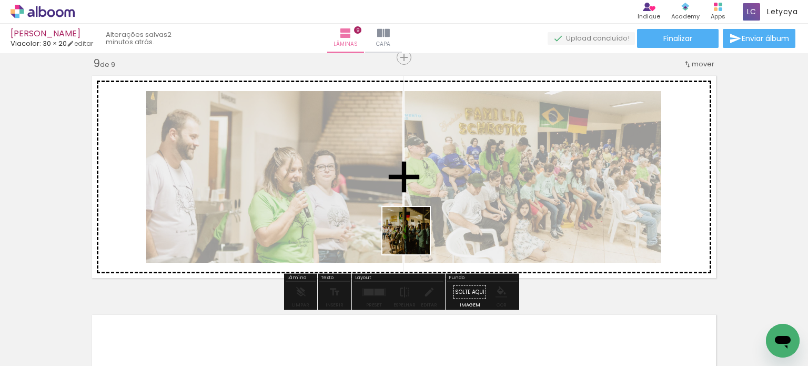
drag, startPoint x: 296, startPoint y: 340, endPoint x: 488, endPoint y: 201, distance: 236.9
click at [488, 201] on quentale-workspace at bounding box center [404, 183] width 808 height 366
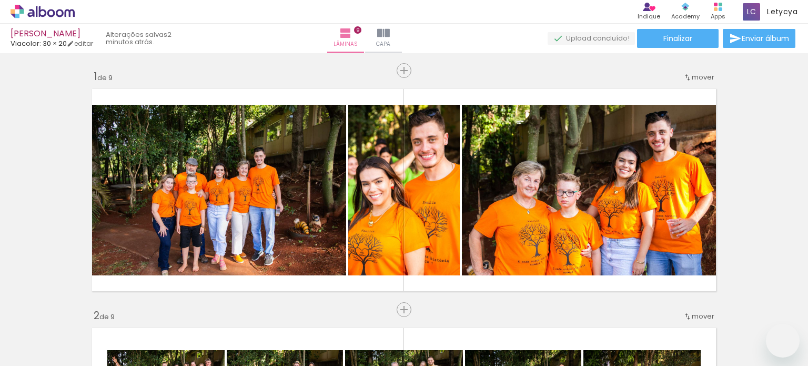
drag, startPoint x: 458, startPoint y: 219, endPoint x: 451, endPoint y: 2, distance: 216.9
click at [464, 216] on quentale-workspace at bounding box center [404, 183] width 808 height 366
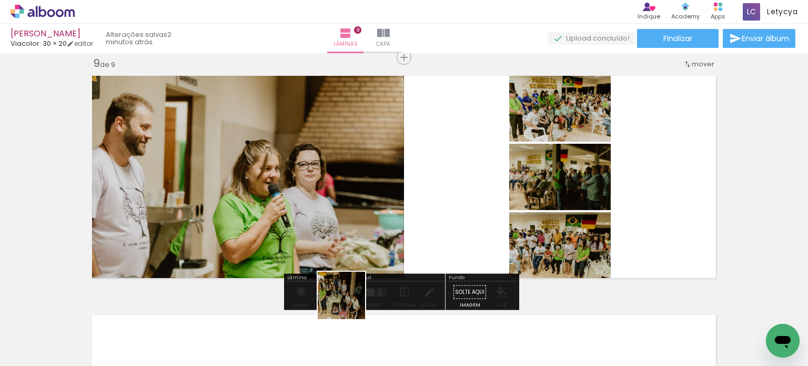
drag, startPoint x: 349, startPoint y: 303, endPoint x: 492, endPoint y: 223, distance: 163.9
click at [492, 223] on quentale-workspace at bounding box center [404, 183] width 808 height 366
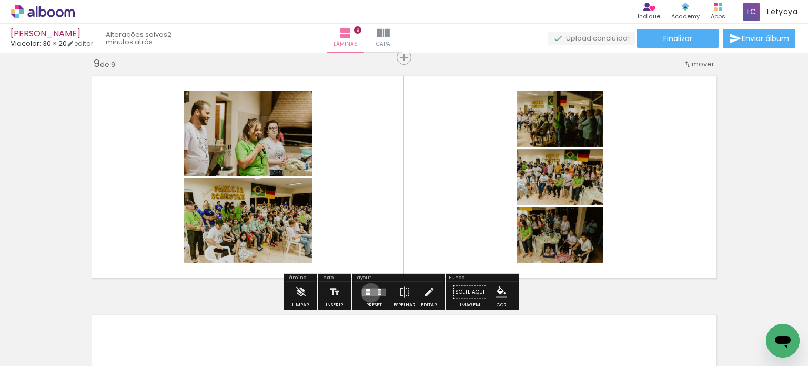
click at [368, 292] on quentale-layouter at bounding box center [374, 292] width 24 height 8
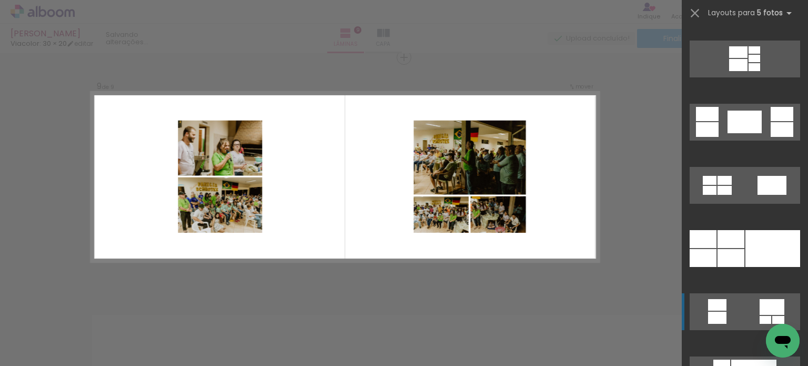
scroll to position [1736, 0]
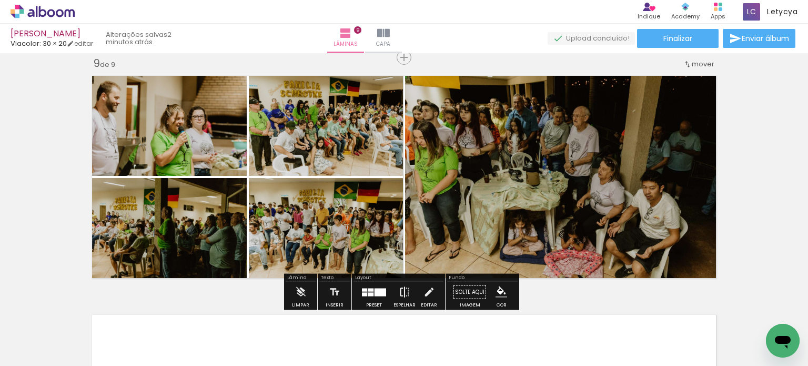
click at [401, 290] on iron-icon at bounding box center [405, 291] width 12 height 21
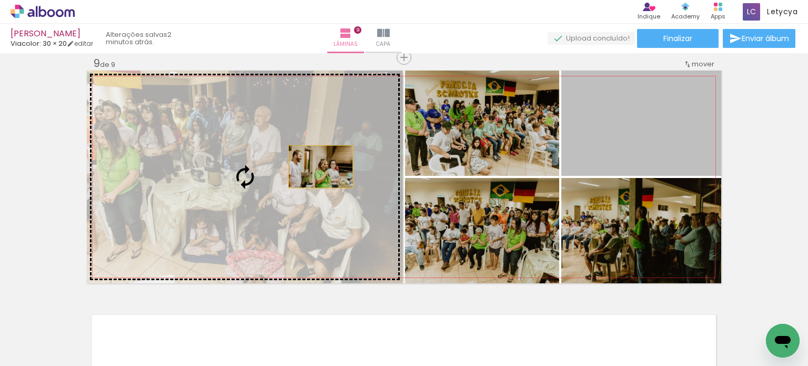
drag, startPoint x: 690, startPoint y: 158, endPoint x: 316, endPoint y: 166, distance: 374.2
click at [0, 0] on slot at bounding box center [0, 0] width 0 height 0
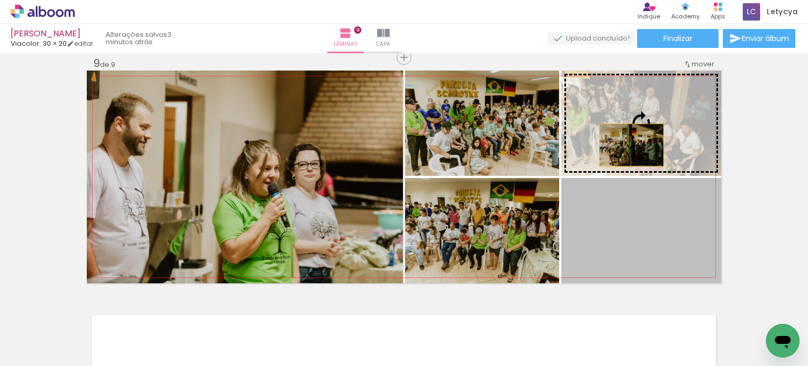
drag, startPoint x: 625, startPoint y: 244, endPoint x: 628, endPoint y: 145, distance: 98.9
click at [0, 0] on slot at bounding box center [0, 0] width 0 height 0
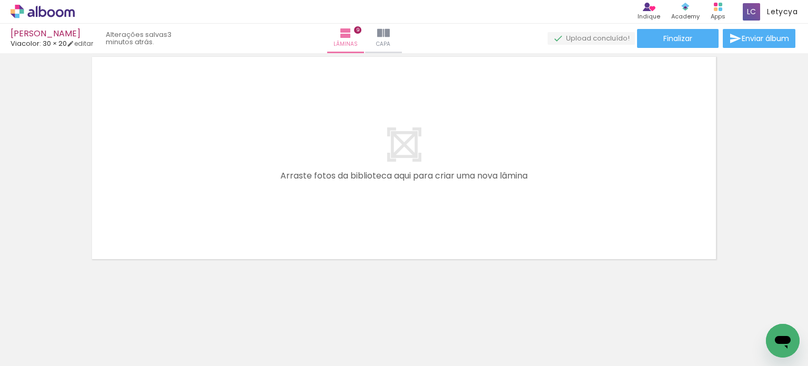
scroll to position [2182, 0]
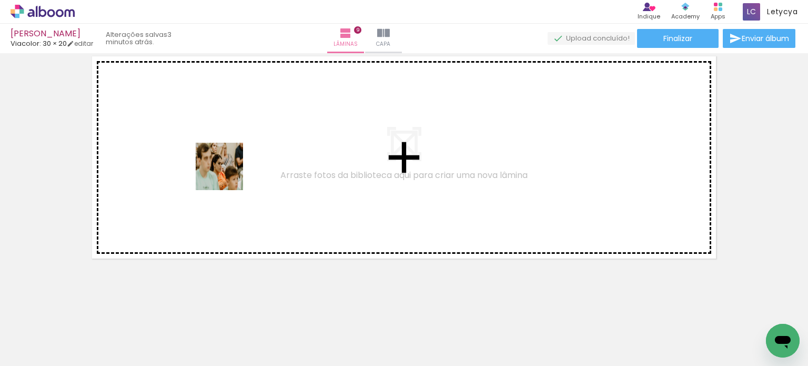
drag, startPoint x: 346, startPoint y: 337, endPoint x: 237, endPoint y: 257, distance: 135.4
click at [223, 169] on quentale-workspace at bounding box center [404, 183] width 808 height 366
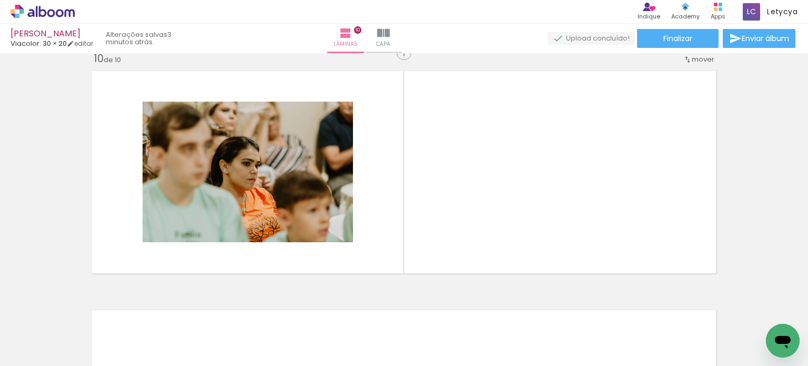
scroll to position [2163, 0]
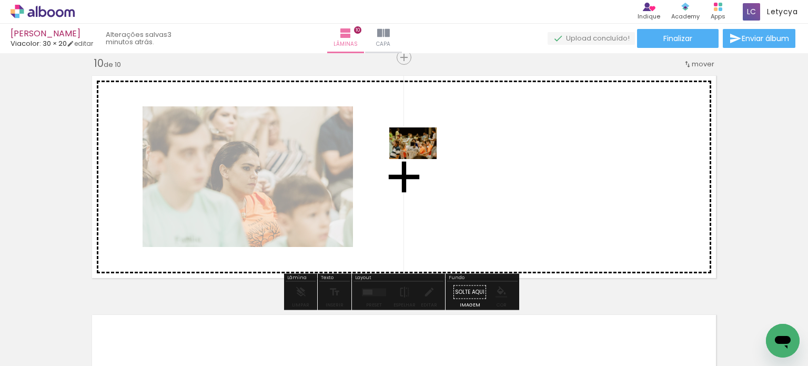
drag, startPoint x: 177, startPoint y: 337, endPoint x: 421, endPoint y: 159, distance: 301.9
click at [421, 159] on quentale-workspace at bounding box center [404, 183] width 808 height 366
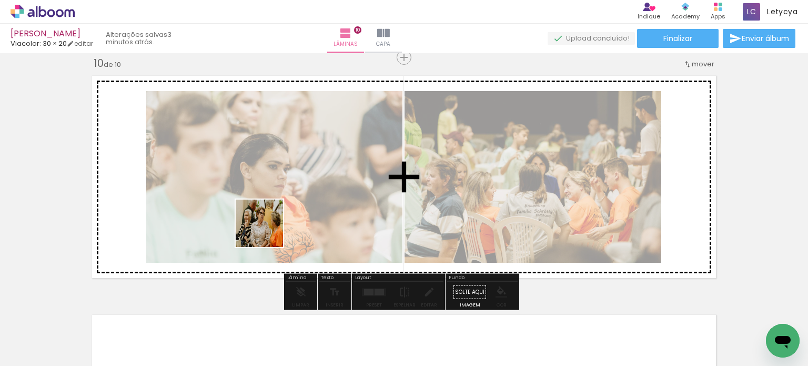
drag, startPoint x: 177, startPoint y: 340, endPoint x: 267, endPoint y: 230, distance: 142.0
click at [267, 230] on quentale-workspace at bounding box center [404, 183] width 808 height 366
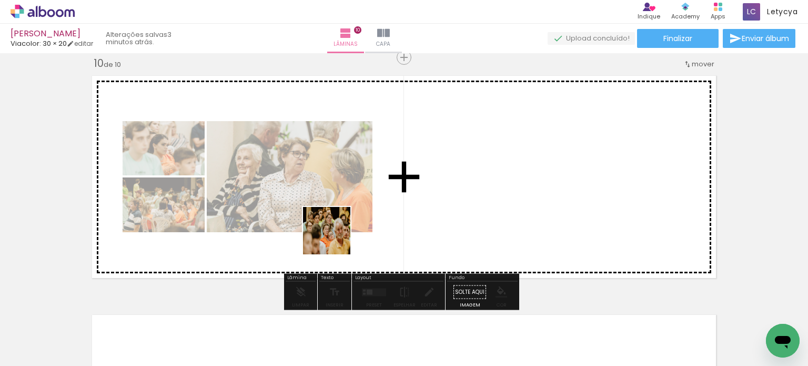
drag, startPoint x: 166, startPoint y: 340, endPoint x: 335, endPoint y: 238, distance: 197.3
click at [335, 238] on quentale-workspace at bounding box center [404, 183] width 808 height 366
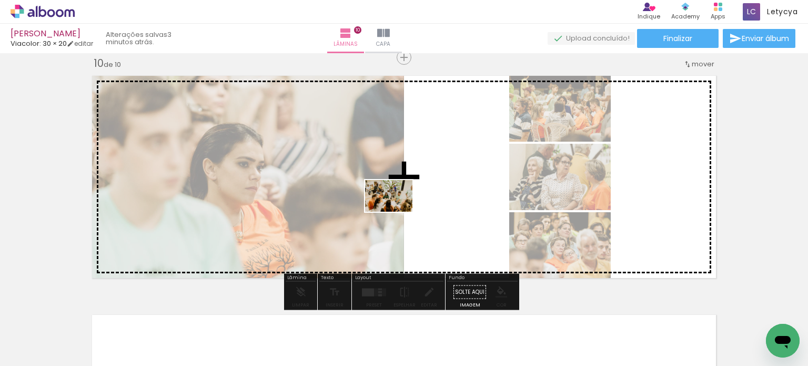
drag, startPoint x: 108, startPoint y: 336, endPoint x: 397, endPoint y: 211, distance: 314.6
click at [397, 211] on quentale-workspace at bounding box center [404, 183] width 808 height 366
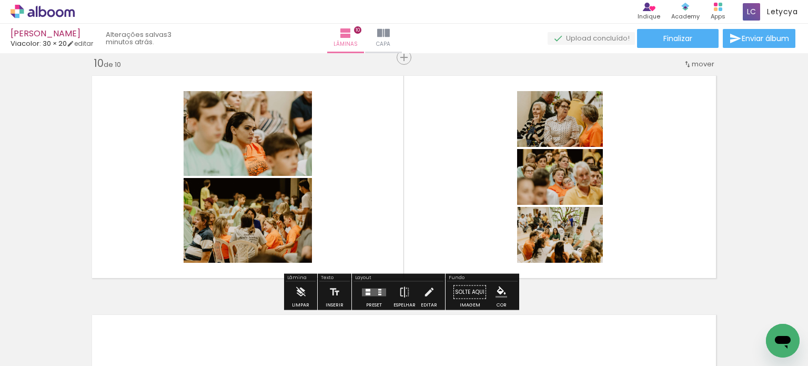
click at [369, 288] on quentale-layouter at bounding box center [374, 292] width 24 height 8
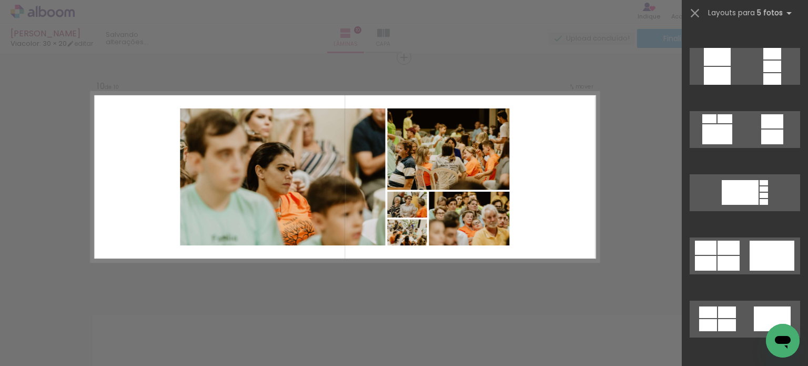
scroll to position [894, 0]
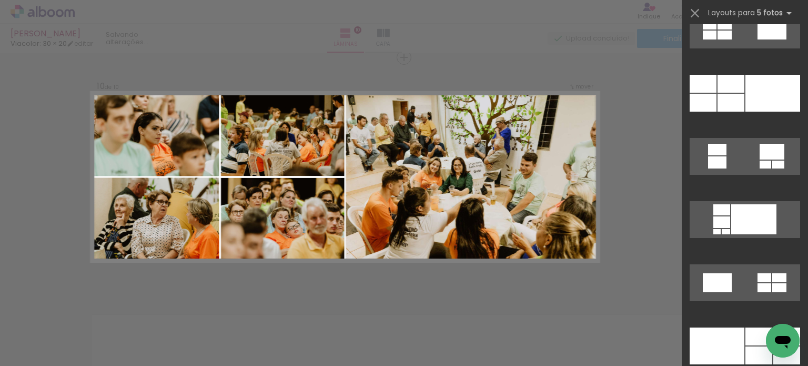
scroll to position [1789, 0]
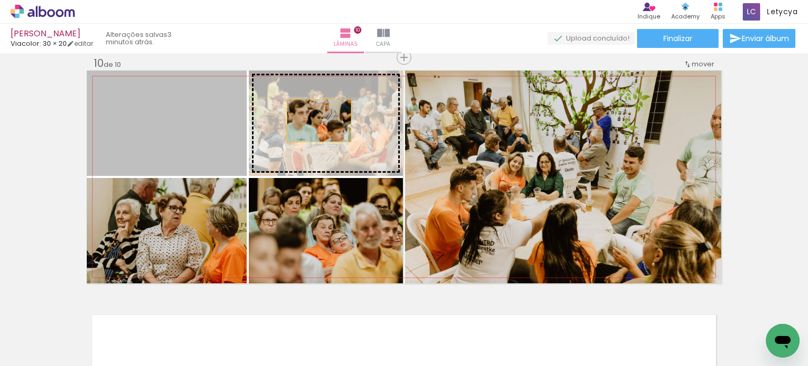
drag, startPoint x: 205, startPoint y: 131, endPoint x: 316, endPoint y: 120, distance: 111.6
click at [0, 0] on slot at bounding box center [0, 0] width 0 height 0
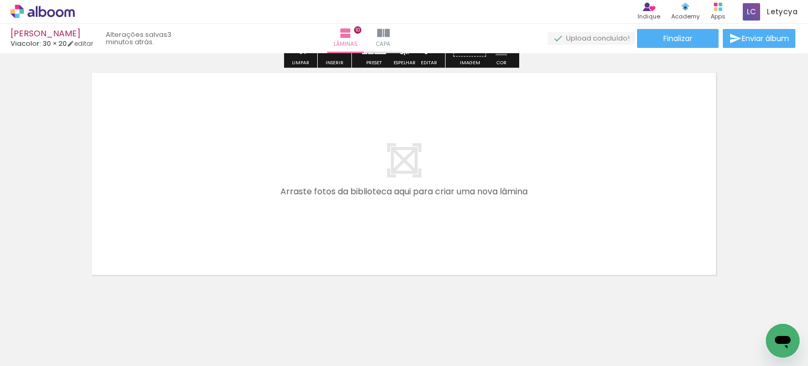
scroll to position [2421, 0]
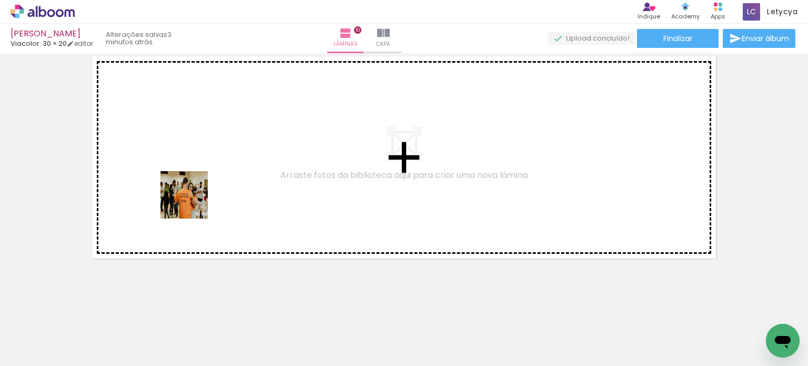
drag, startPoint x: 122, startPoint y: 340, endPoint x: 192, endPoint y: 203, distance: 154.6
click at [192, 203] on quentale-workspace at bounding box center [404, 183] width 808 height 366
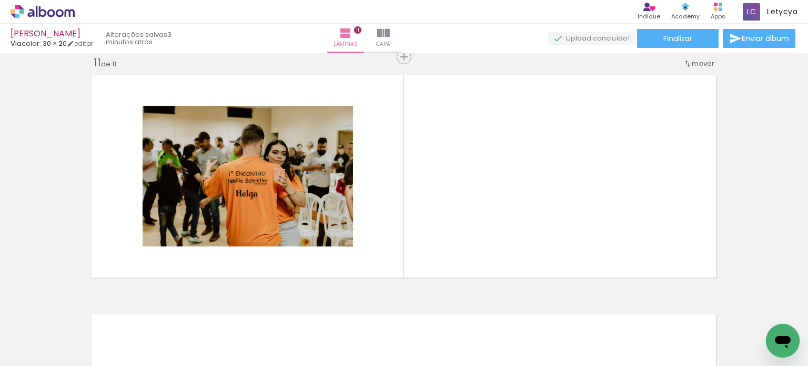
scroll to position [2402, 0]
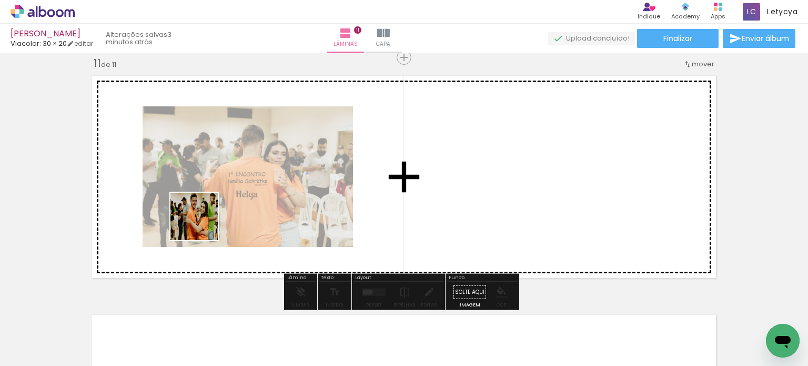
drag, startPoint x: 119, startPoint y: 338, endPoint x: 143, endPoint y: 303, distance: 42.9
click at [244, 180] on quentale-workspace at bounding box center [404, 183] width 808 height 366
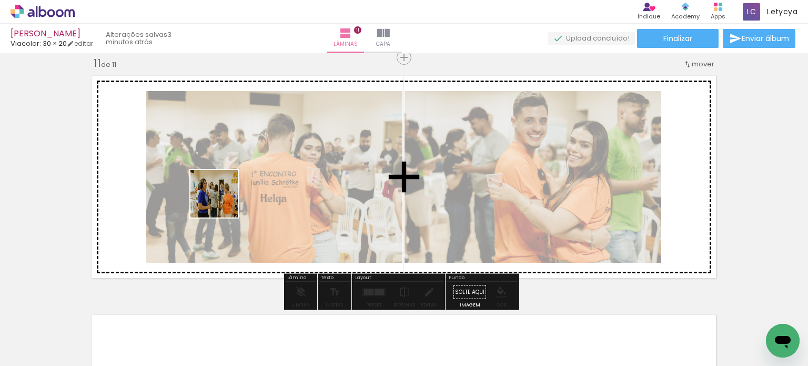
drag, startPoint x: 118, startPoint y: 338, endPoint x: 189, endPoint y: 254, distance: 110.1
click at [223, 200] on quentale-workspace at bounding box center [404, 183] width 808 height 366
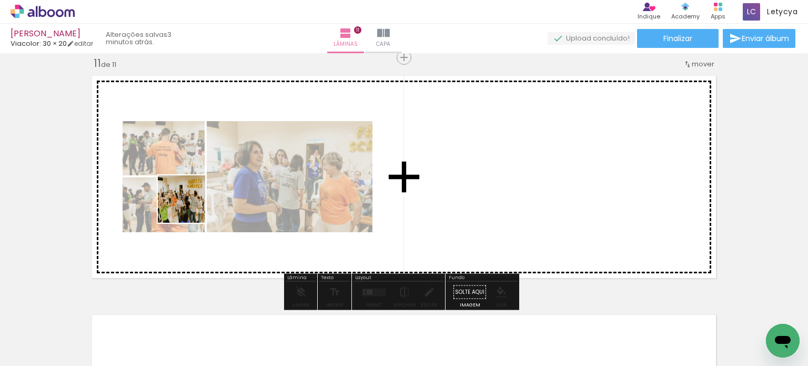
drag, startPoint x: 113, startPoint y: 333, endPoint x: 125, endPoint y: 303, distance: 31.9
click at [190, 204] on quentale-workspace at bounding box center [404, 183] width 808 height 366
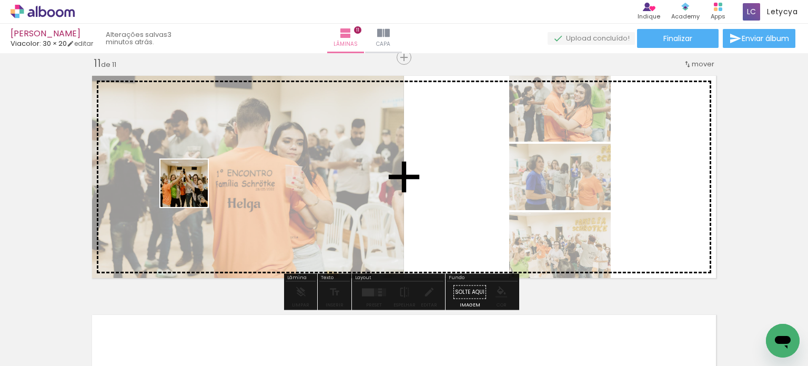
drag, startPoint x: 112, startPoint y: 340, endPoint x: 120, endPoint y: 281, distance: 59.5
click at [194, 185] on quentale-workspace at bounding box center [404, 183] width 808 height 366
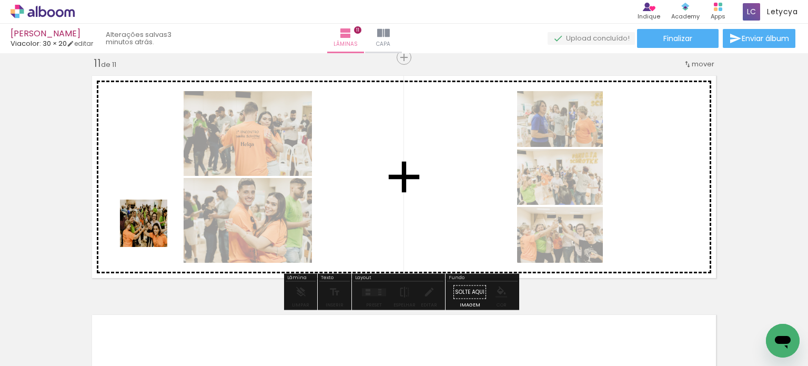
drag, startPoint x: 152, startPoint y: 231, endPoint x: 118, endPoint y: 271, distance: 51.9
click at [154, 204] on quentale-workspace at bounding box center [404, 183] width 808 height 366
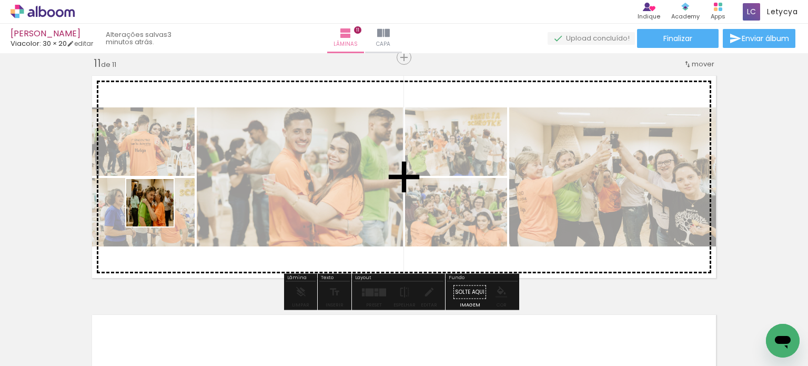
drag, startPoint x: 113, startPoint y: 336, endPoint x: 158, endPoint y: 210, distance: 133.1
click at [158, 210] on quentale-workspace at bounding box center [404, 183] width 808 height 366
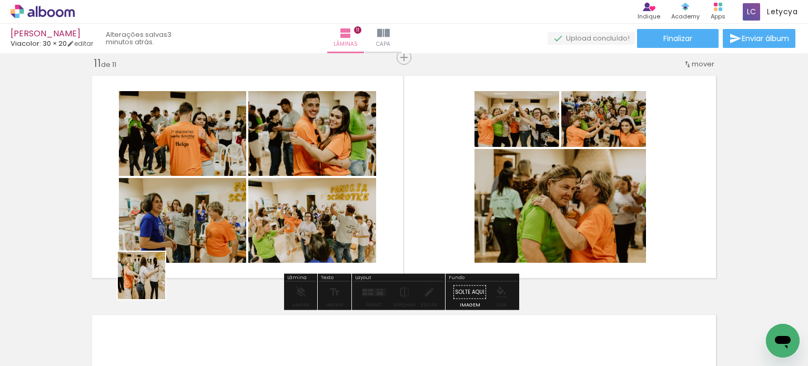
drag, startPoint x: 112, startPoint y: 340, endPoint x: 138, endPoint y: 246, distance: 98.4
click at [173, 193] on quentale-workspace at bounding box center [404, 183] width 808 height 366
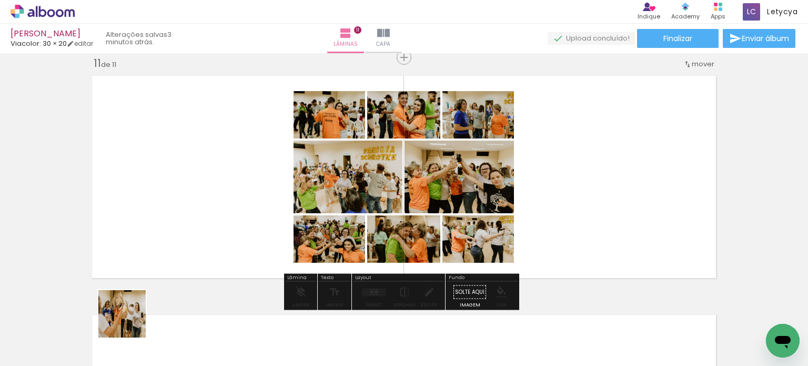
drag, startPoint x: 130, startPoint y: 321, endPoint x: 190, endPoint y: 203, distance: 133.4
click at [195, 197] on quentale-workspace at bounding box center [404, 183] width 808 height 366
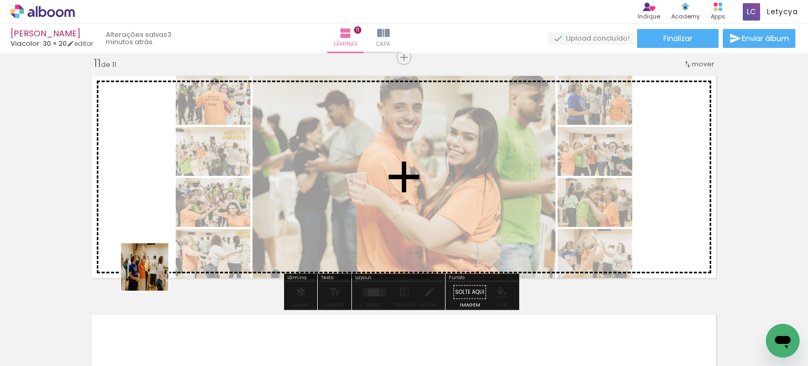
drag, startPoint x: 106, startPoint y: 337, endPoint x: 204, endPoint y: 167, distance: 196.4
click at [203, 171] on quentale-workspace at bounding box center [404, 183] width 808 height 366
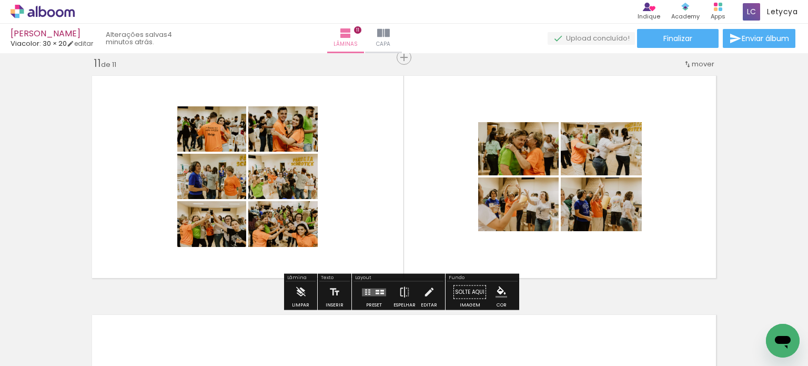
drag, startPoint x: 379, startPoint y: 294, endPoint x: 406, endPoint y: 275, distance: 33.3
click at [379, 294] on quentale-layouter at bounding box center [374, 292] width 24 height 8
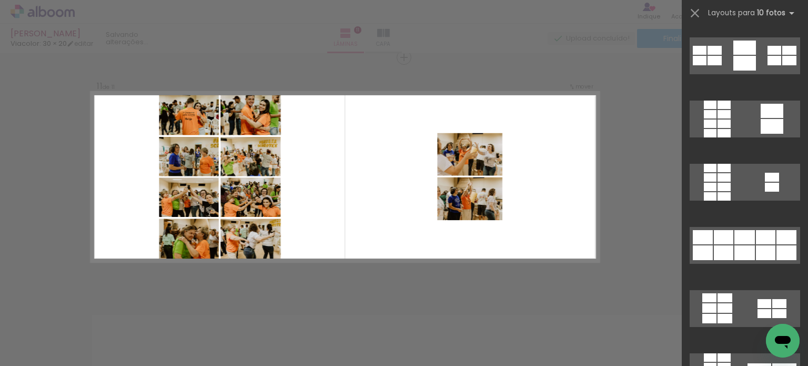
scroll to position [263, 0]
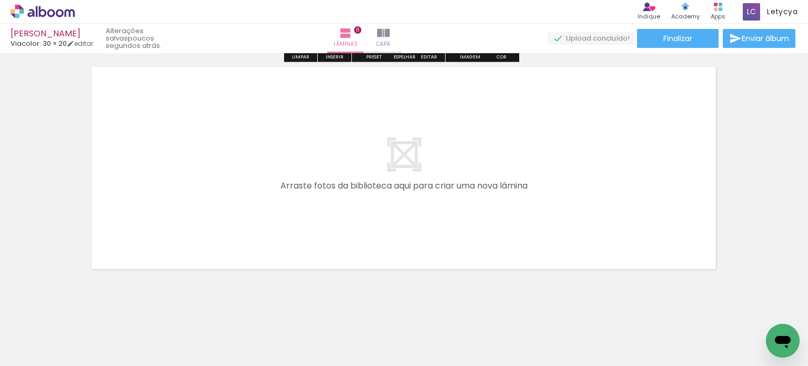
scroll to position [2660, 0]
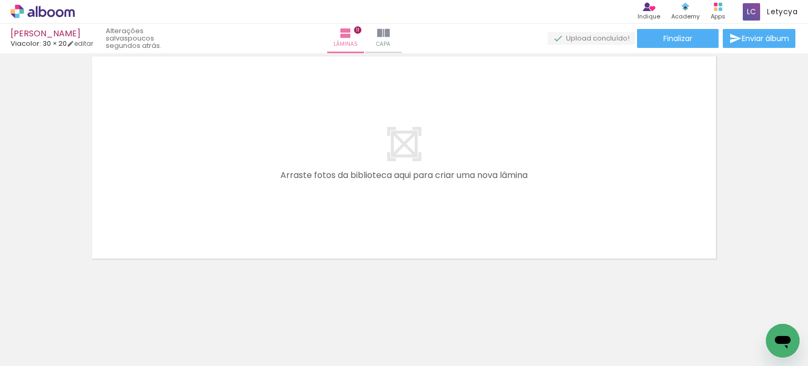
drag, startPoint x: 218, startPoint y: 199, endPoint x: 215, endPoint y: 206, distance: 7.8
click at [218, 197] on quentale-workspace at bounding box center [404, 183] width 808 height 366
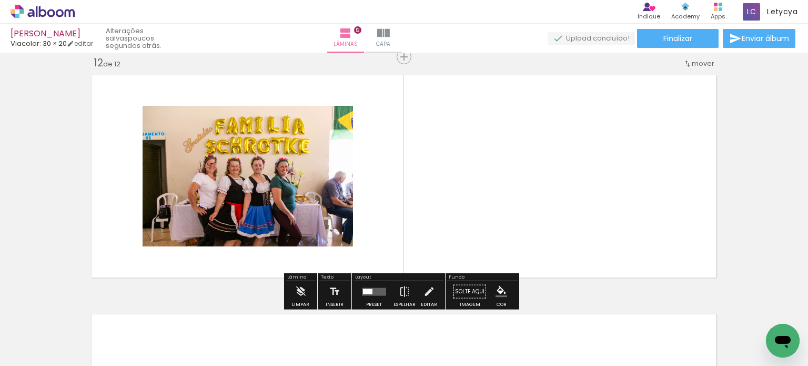
scroll to position [2641, 0]
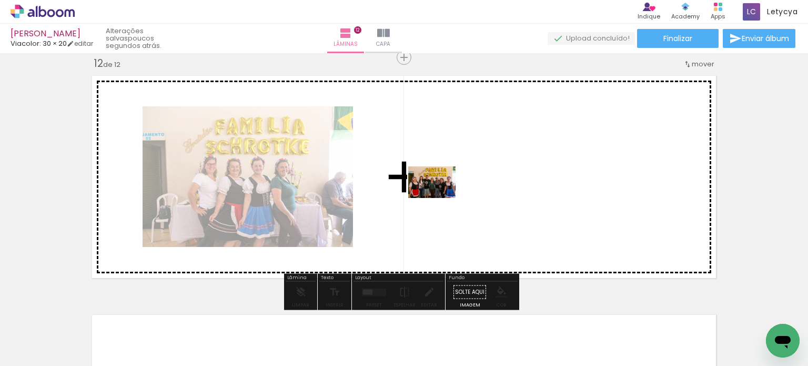
drag, startPoint x: 461, startPoint y: 342, endPoint x: 440, endPoint y: 198, distance: 145.7
click at [440, 198] on quentale-workspace at bounding box center [404, 183] width 808 height 366
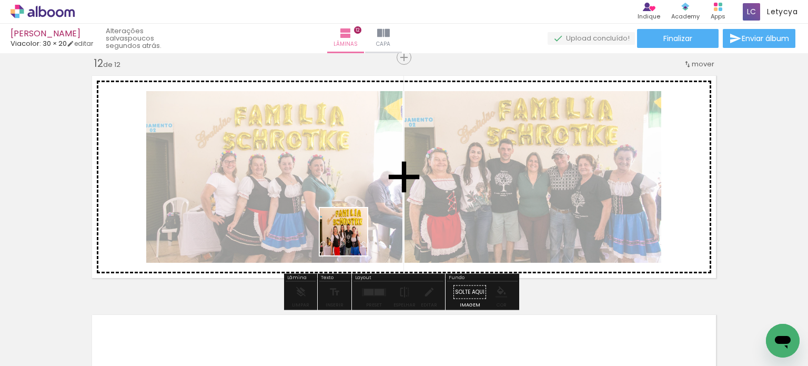
drag, startPoint x: 512, startPoint y: 338, endPoint x: 280, endPoint y: 36, distance: 380.9
click at [337, 229] on quentale-workspace at bounding box center [404, 183] width 808 height 366
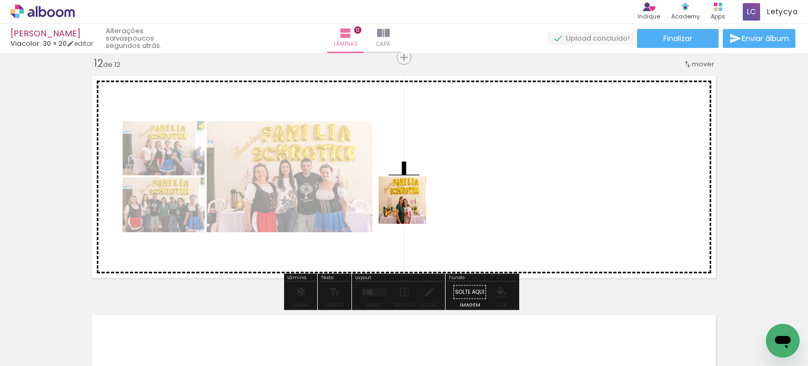
drag, startPoint x: 408, startPoint y: 335, endPoint x: 417, endPoint y: 4, distance: 331.1
click at [415, 195] on quentale-workspace at bounding box center [404, 183] width 808 height 366
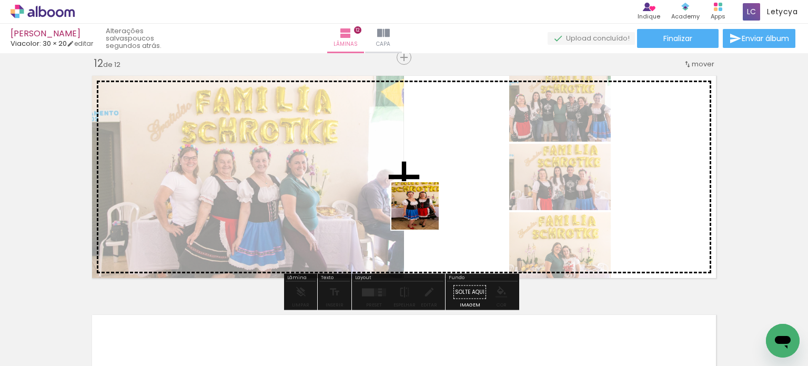
drag, startPoint x: 226, startPoint y: 339, endPoint x: 438, endPoint y: 198, distance: 254.6
click at [438, 198] on quentale-workspace at bounding box center [404, 183] width 808 height 366
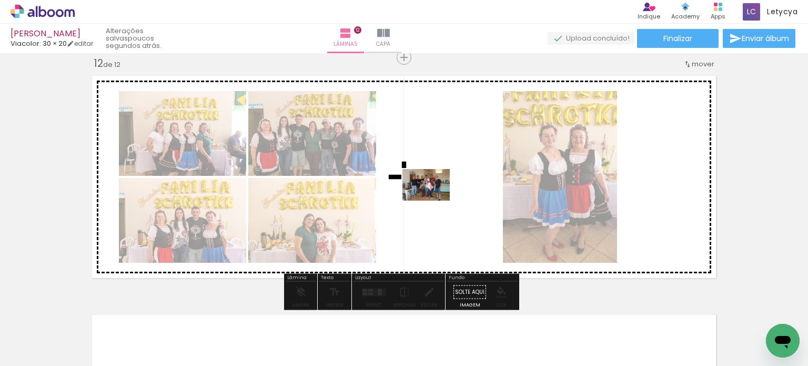
drag, startPoint x: 307, startPoint y: 253, endPoint x: 434, endPoint y: 200, distance: 137.1
click at [434, 200] on quentale-workspace at bounding box center [404, 183] width 808 height 366
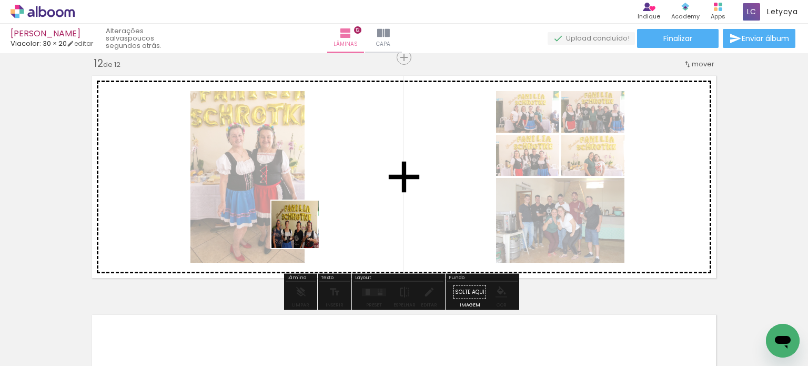
drag, startPoint x: 120, startPoint y: 341, endPoint x: 307, endPoint y: 228, distance: 218.5
click at [307, 228] on quentale-workspace at bounding box center [404, 183] width 808 height 366
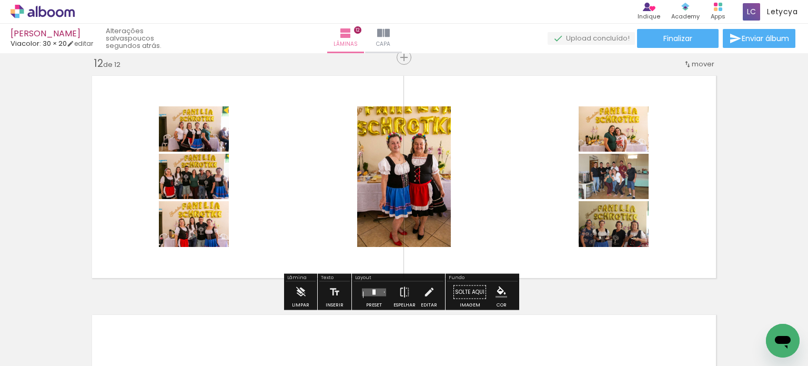
scroll to position [263, 0]
drag, startPoint x: 377, startPoint y: 293, endPoint x: 619, endPoint y: 204, distance: 257.3
click at [377, 292] on quentale-layouter at bounding box center [374, 292] width 24 height 8
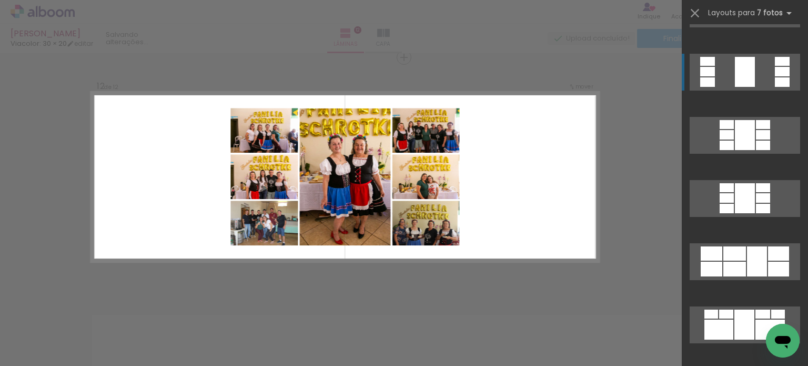
scroll to position [368, 0]
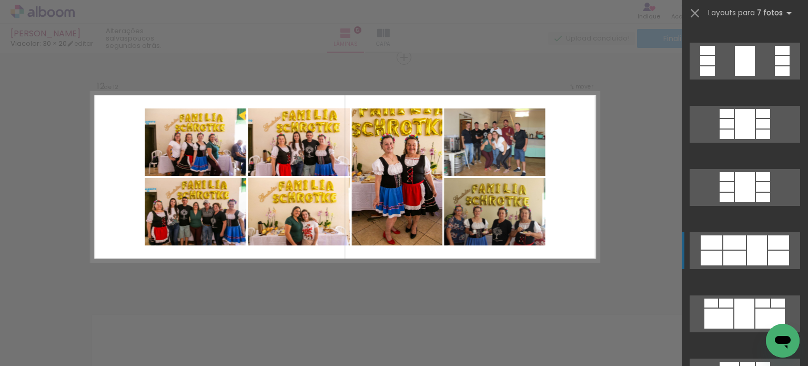
drag, startPoint x: 765, startPoint y: 247, endPoint x: 578, endPoint y: 6, distance: 304.9
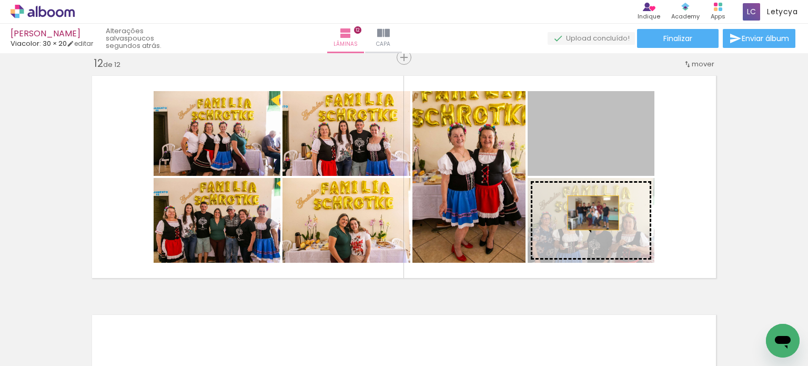
drag, startPoint x: 593, startPoint y: 134, endPoint x: 587, endPoint y: 223, distance: 89.1
click at [0, 0] on slot at bounding box center [0, 0] width 0 height 0
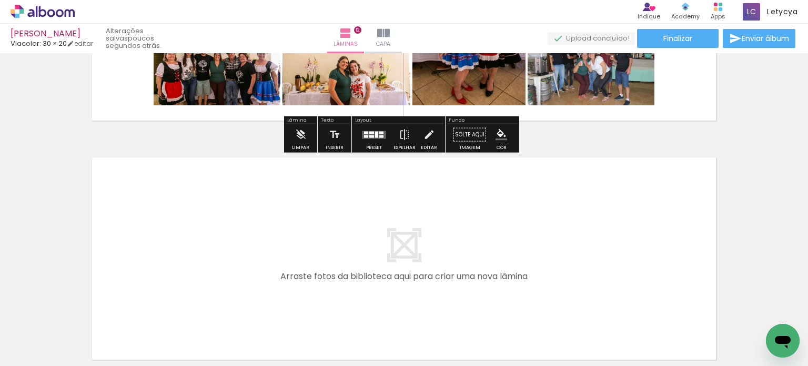
scroll to position [2798, 0]
drag, startPoint x: 122, startPoint y: 336, endPoint x: 164, endPoint y: 340, distance: 42.3
click at [229, 241] on quentale-workspace at bounding box center [404, 183] width 808 height 366
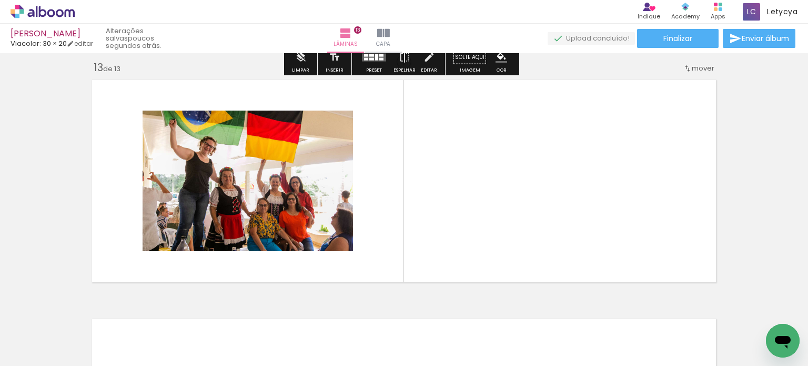
scroll to position [2879, 0]
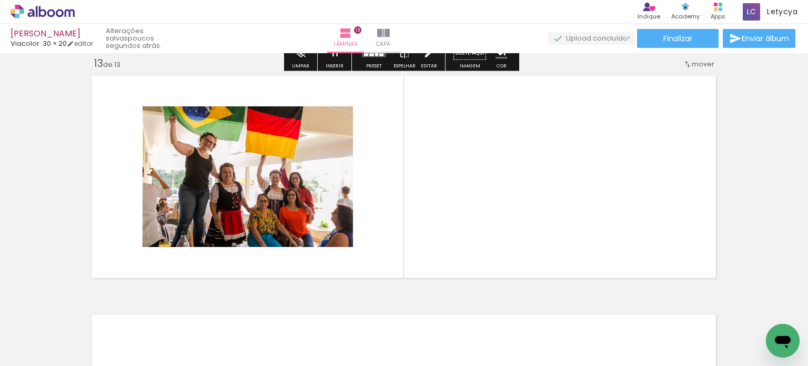
drag, startPoint x: 126, startPoint y: 340, endPoint x: 142, endPoint y: 342, distance: 15.9
click at [322, 212] on quentale-workspace at bounding box center [404, 183] width 808 height 366
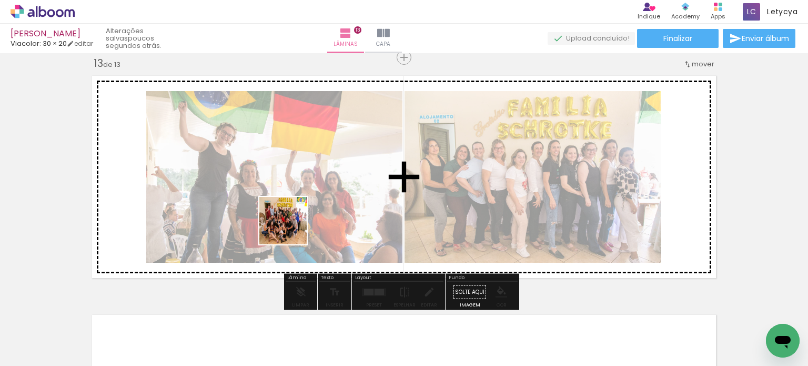
drag, startPoint x: 110, startPoint y: 340, endPoint x: 402, endPoint y: 0, distance: 447.7
click at [352, 189] on quentale-workspace at bounding box center [404, 183] width 808 height 366
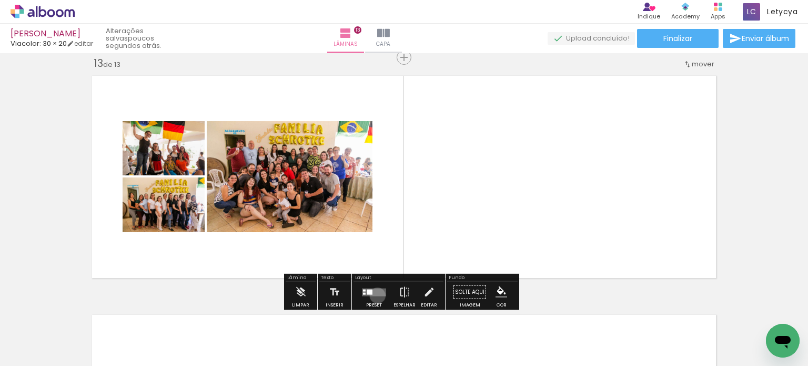
click at [375, 295] on quentale-layouter at bounding box center [374, 292] width 24 height 8
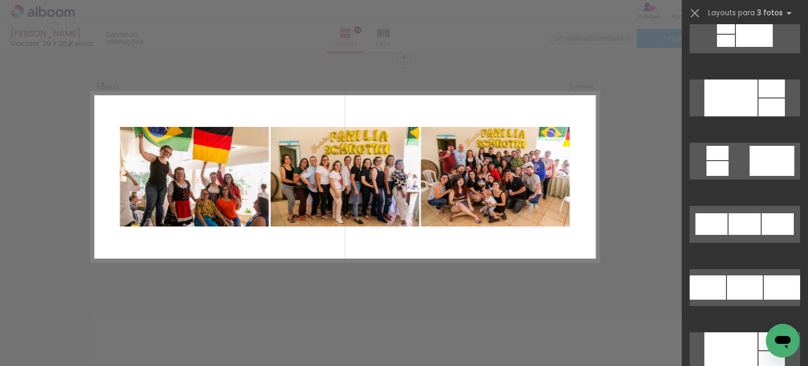
scroll to position [1210, 0]
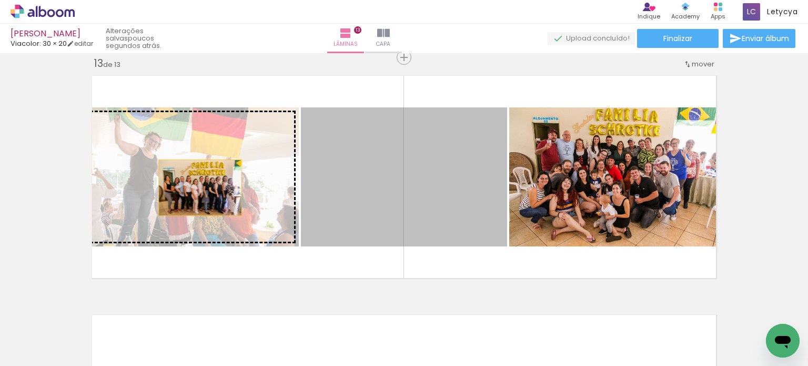
drag, startPoint x: 445, startPoint y: 224, endPoint x: 194, endPoint y: 188, distance: 253.5
click at [0, 0] on slot at bounding box center [0, 0] width 0 height 0
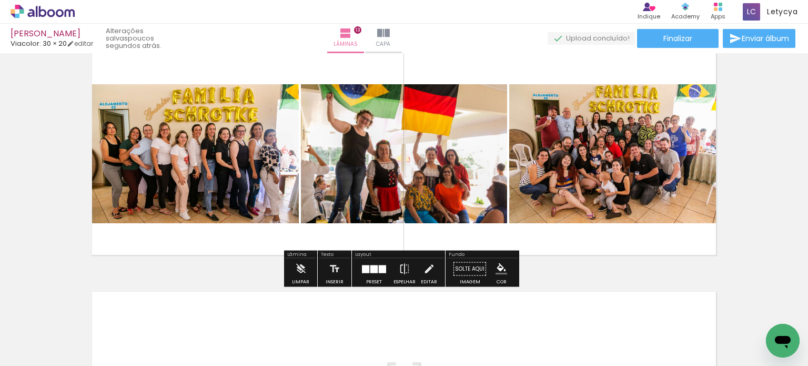
scroll to position [2879, 0]
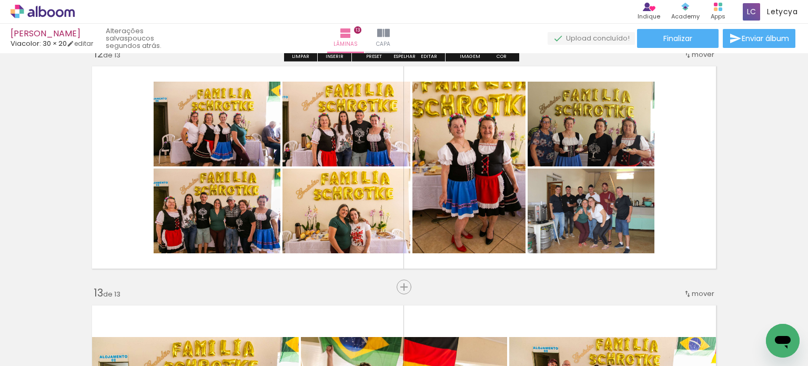
scroll to position [2669, 0]
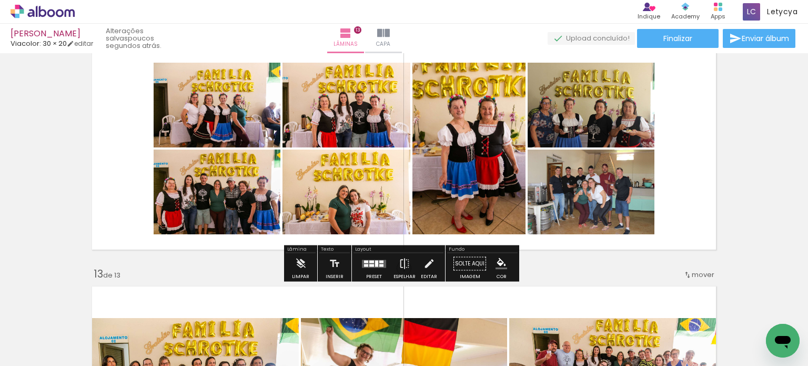
click at [374, 266] on quentale-layouter at bounding box center [374, 263] width 24 height 8
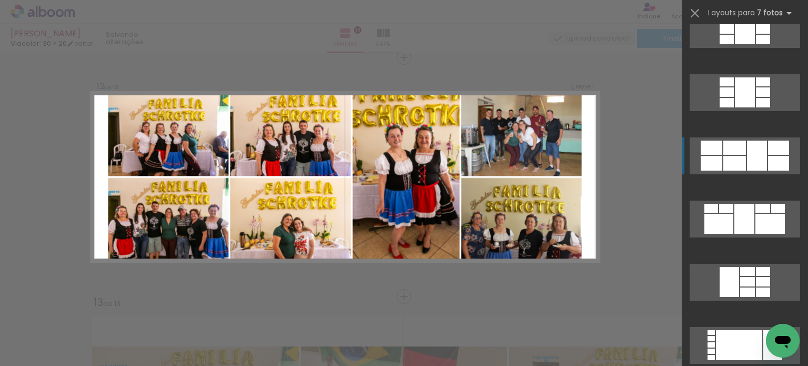
scroll to position [705, 0]
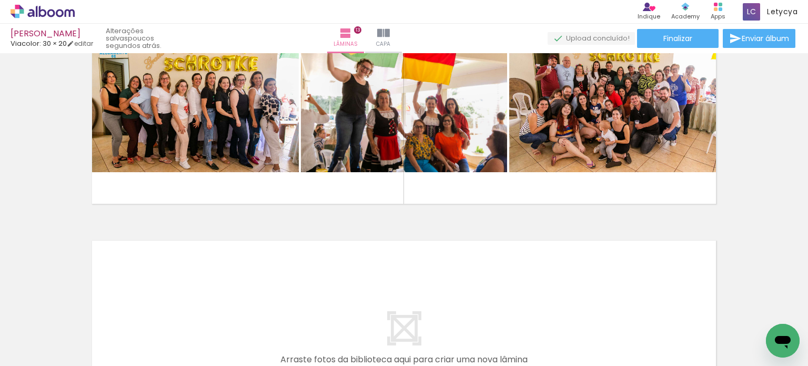
scroll to position [2956, 0]
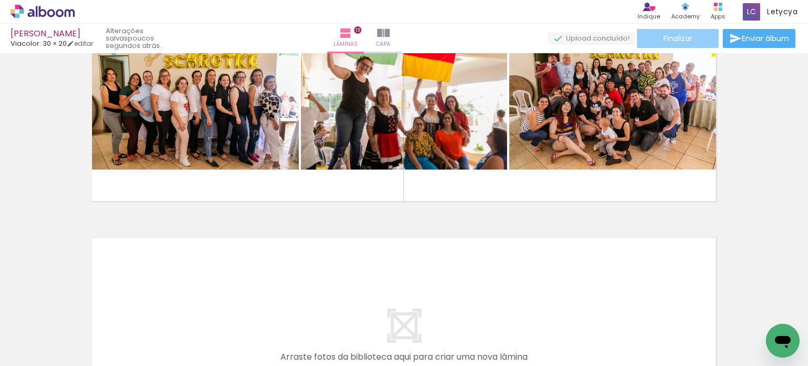
click at [671, 35] on span "Finalizar" at bounding box center [677, 38] width 29 height 7
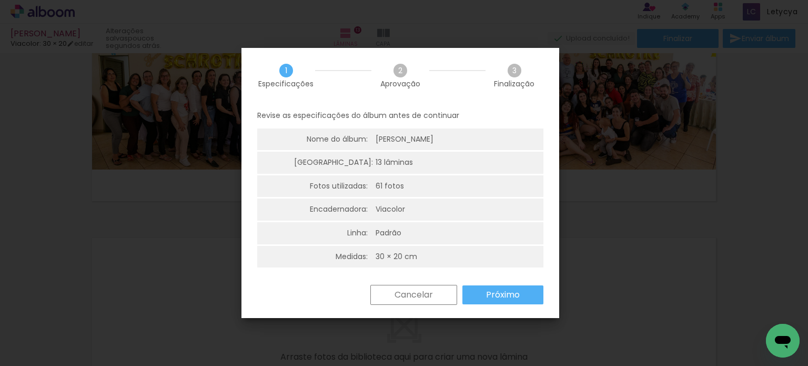
click at [517, 302] on paper-button "Próximo" at bounding box center [502, 294] width 81 height 19
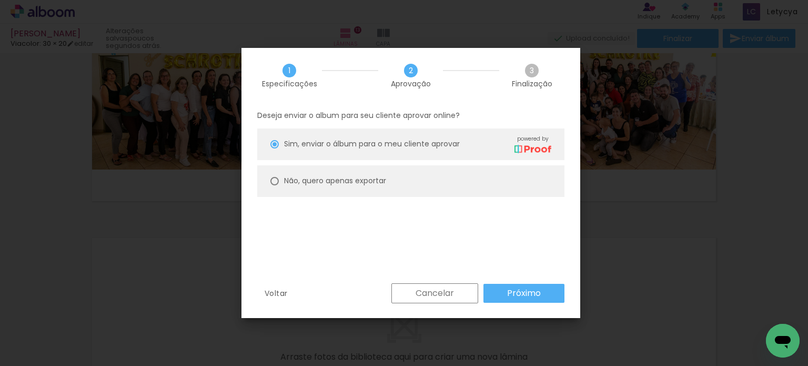
click at [337, 153] on div "Não, quero apenas exportar" at bounding box center [417, 144] width 267 height 18
type paper-radio-button "on"
click at [0, 0] on slot "Próximo" at bounding box center [0, 0] width 0 height 0
type input "Alta, 300 DPI"
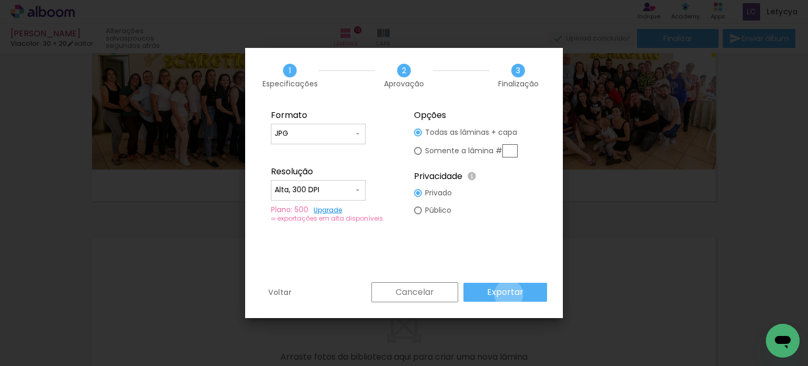
click at [0, 0] on slot "Exportar" at bounding box center [0, 0] width 0 height 0
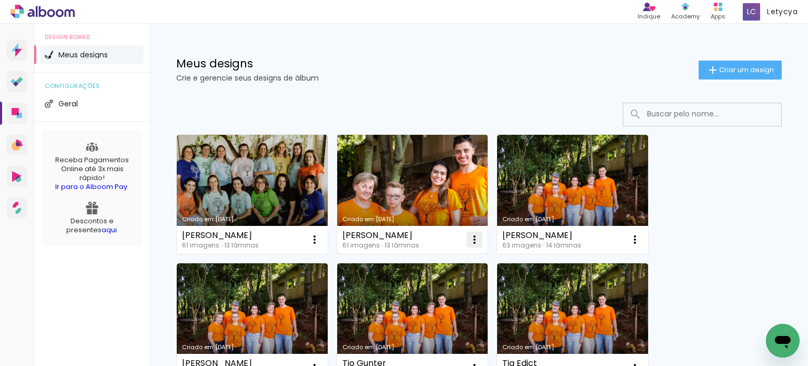
click at [321, 239] on iron-icon at bounding box center [314, 239] width 13 height 13
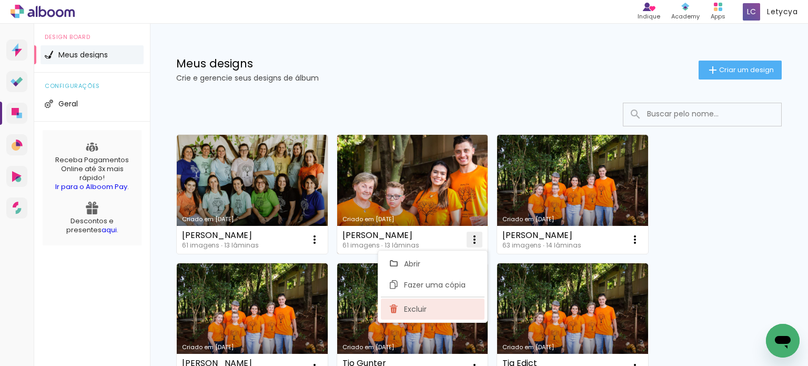
click at [422, 307] on span "Excluir" at bounding box center [415, 308] width 23 height 7
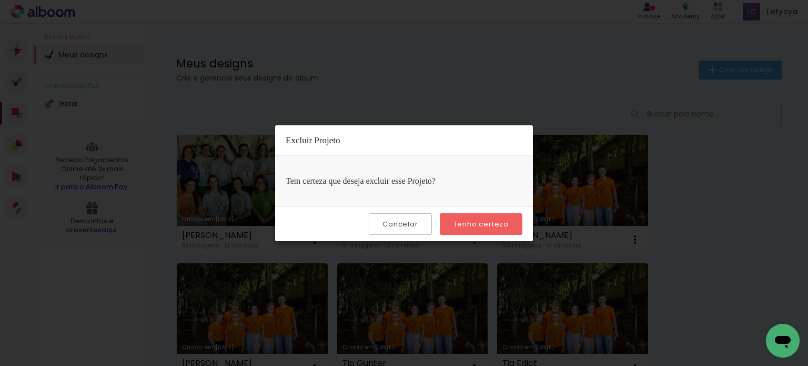
click at [0, 0] on slot "Tenho certeza" at bounding box center [0, 0] width 0 height 0
